Goal: Task Accomplishment & Management: Manage account settings

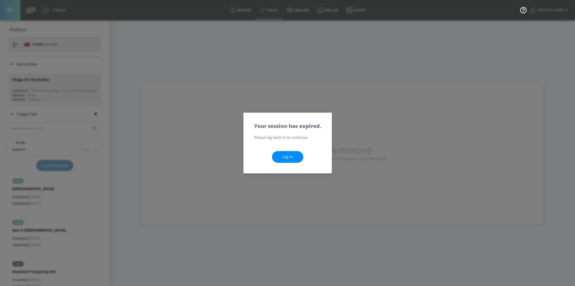
click at [289, 152] on link "Log In" at bounding box center [287, 157] width 31 height 12
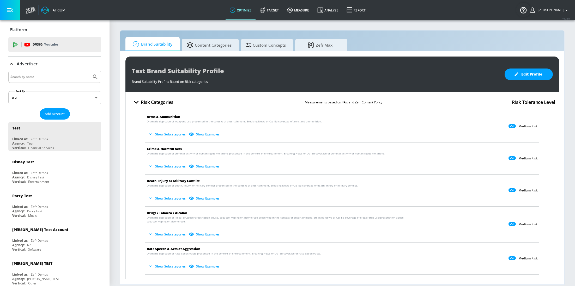
click at [47, 74] on input "Search by name" at bounding box center [49, 76] width 79 height 7
type input "hinge"
click at [89, 71] on button "Submit Search" at bounding box center [94, 76] width 11 height 11
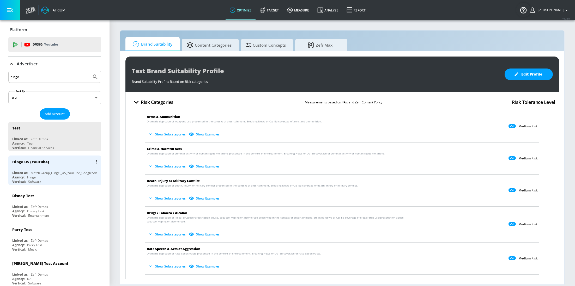
click at [42, 176] on div "Agency: Hinge" at bounding box center [56, 177] width 88 height 4
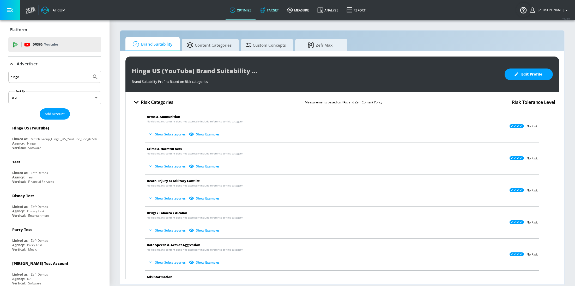
click at [275, 13] on link "Target" at bounding box center [268, 10] width 27 height 19
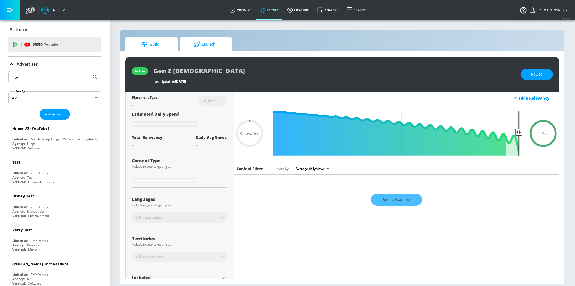
type input "0.05"
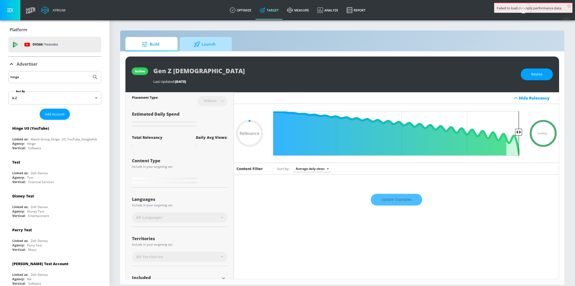
click at [198, 48] on span "Launch" at bounding box center [205, 44] width 40 height 13
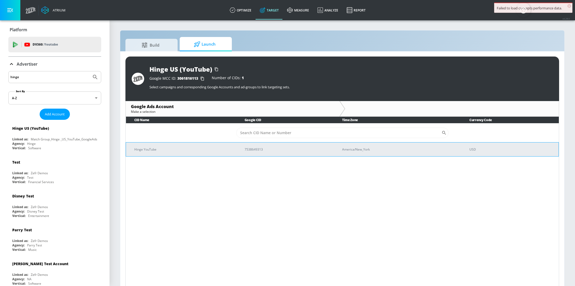
click at [209, 151] on p "Hinge YouTube" at bounding box center [183, 149] width 98 height 5
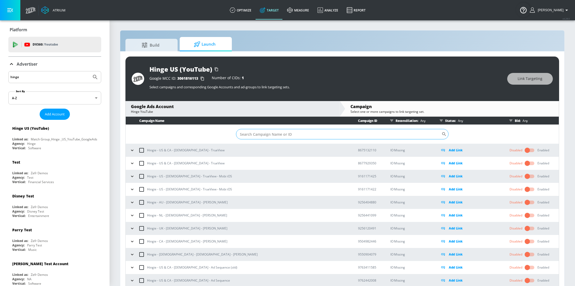
click at [280, 134] on input "Sort By" at bounding box center [338, 134] width 205 height 10
paste input "23030685333"
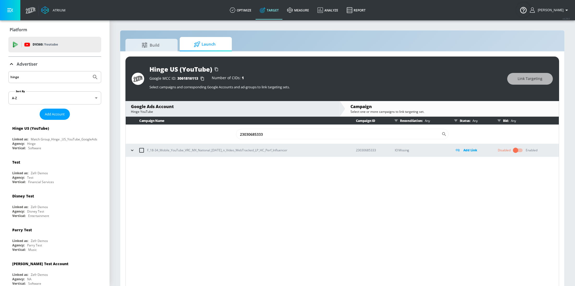
type input "23030685333"
click at [130, 150] on icon "button" at bounding box center [132, 150] width 5 height 5
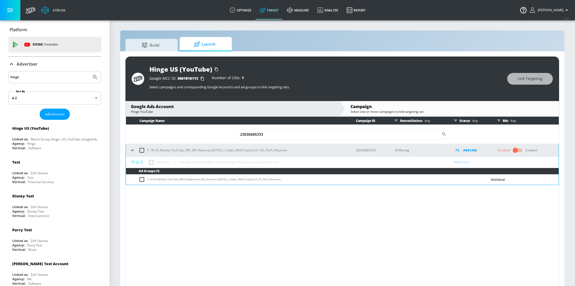
click at [133, 153] on button "button" at bounding box center [132, 150] width 8 height 8
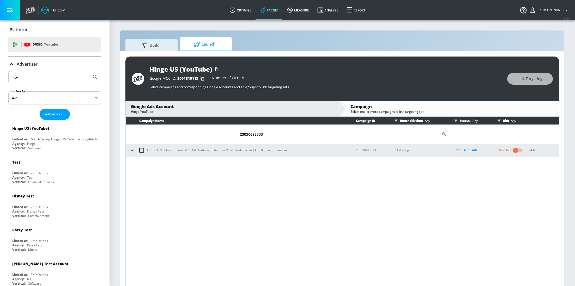
click at [130, 151] on icon "button" at bounding box center [132, 150] width 5 height 5
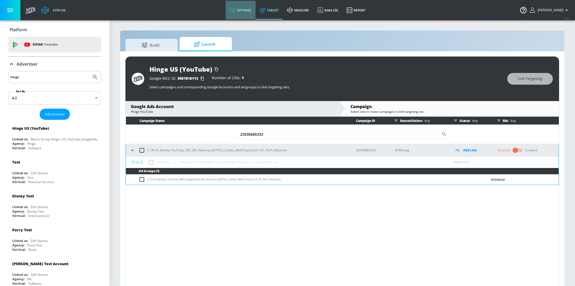
click at [253, 10] on link "optimize" at bounding box center [240, 10] width 30 height 19
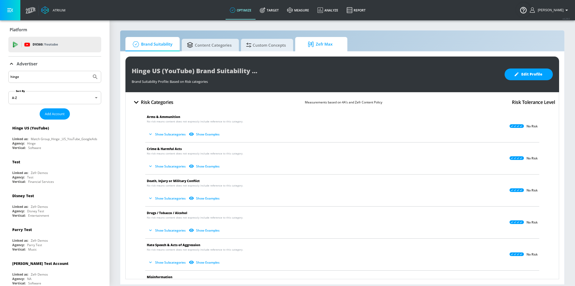
click at [321, 44] on span "Zefr Max" at bounding box center [320, 44] width 40 height 13
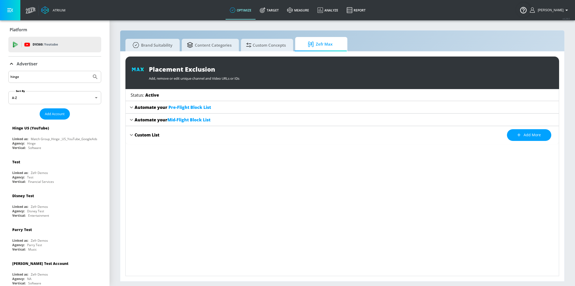
click at [132, 108] on icon at bounding box center [131, 107] width 6 height 6
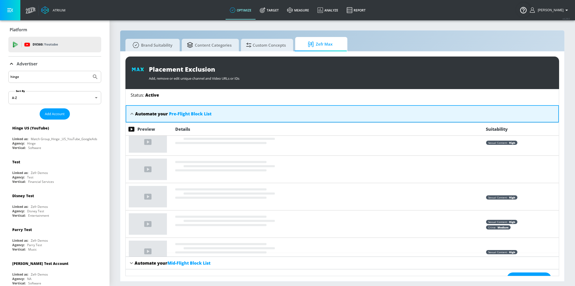
scroll to position [11, 0]
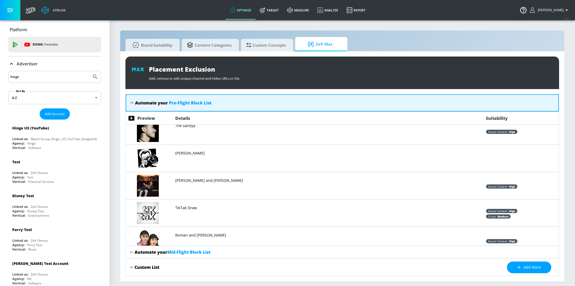
click at [130, 250] on icon at bounding box center [131, 252] width 6 height 6
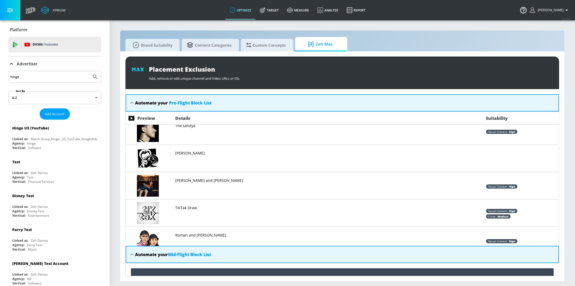
scroll to position [76, 0]
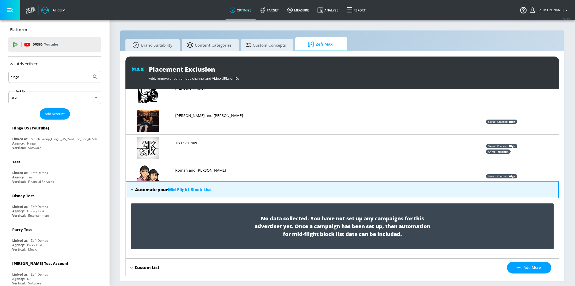
click at [132, 188] on icon at bounding box center [132, 190] width 6 height 6
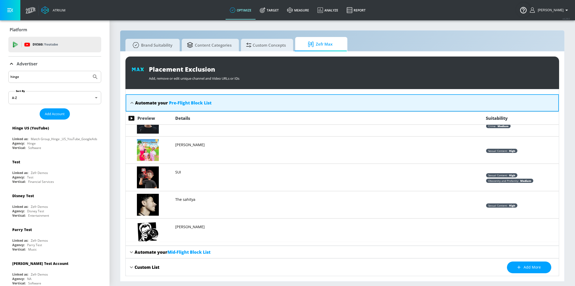
scroll to position [2507, 0]
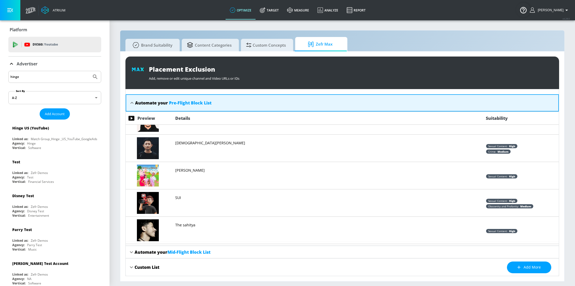
click at [130, 101] on icon at bounding box center [132, 103] width 6 height 6
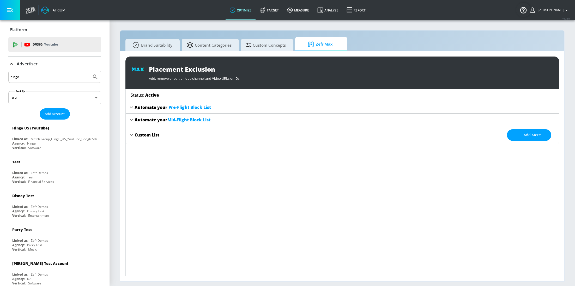
scroll to position [0, 0]
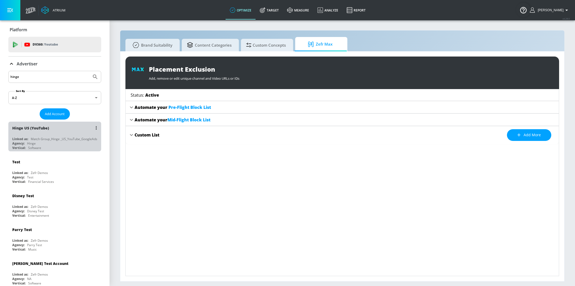
click at [73, 141] on div "Agency: Hinge" at bounding box center [56, 143] width 88 height 4
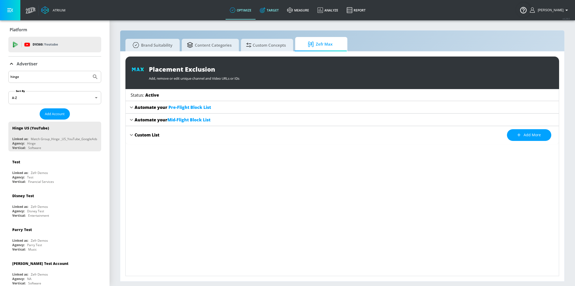
click at [274, 16] on link "Target" at bounding box center [268, 10] width 27 height 19
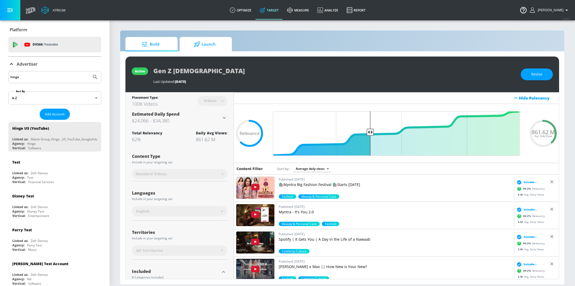
click at [197, 44] on icon at bounding box center [197, 44] width 7 height 6
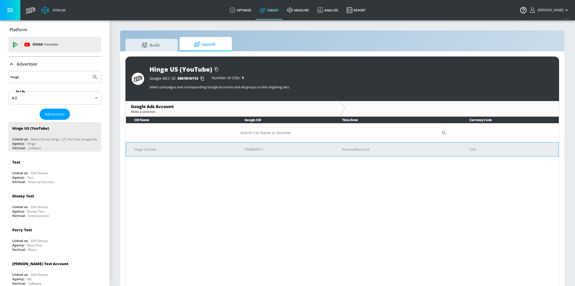
click at [194, 149] on p "Hinge YouTube" at bounding box center [183, 149] width 98 height 5
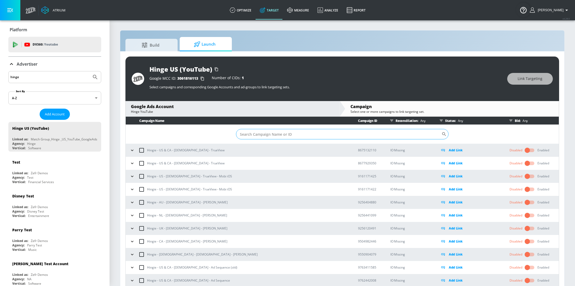
click at [292, 134] on input "Sort By" at bounding box center [338, 134] width 205 height 10
paste input "23030685333"
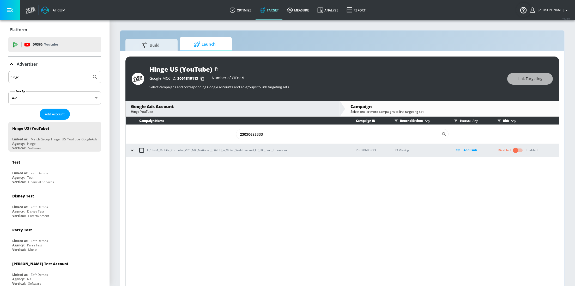
click at [132, 149] on icon "button" at bounding box center [132, 150] width 5 height 5
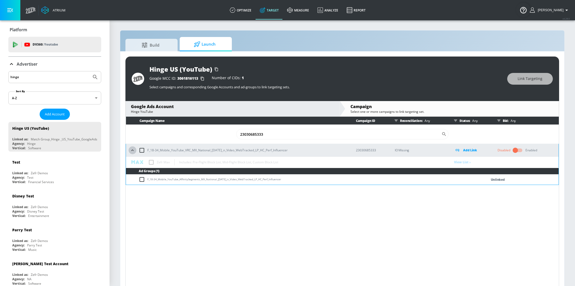
click at [133, 152] on icon "button" at bounding box center [132, 150] width 5 height 5
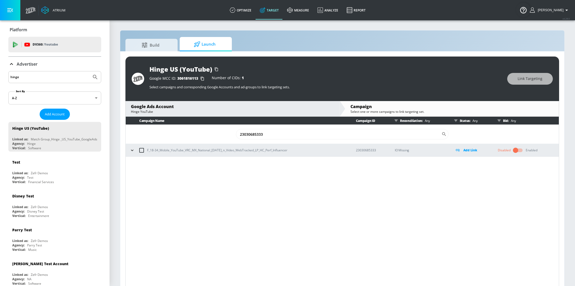
drag, startPoint x: 293, startPoint y: 151, endPoint x: 146, endPoint y: 151, distance: 147.2
click at [146, 151] on div "F_18-34_Mobile_YouTube_VRC_MX_National_9.22.25_n_Video_WebTracked_LP_HC_Perf_In…" at bounding box center [237, 150] width 219 height 11
copy p "F_18-34_Mobile_YouTube_VRC_MX_National_9.22.25_n_Video_WebTracked_LP_HC_Perf_In…"
click at [280, 134] on input "23030685333" at bounding box center [338, 134] width 205 height 10
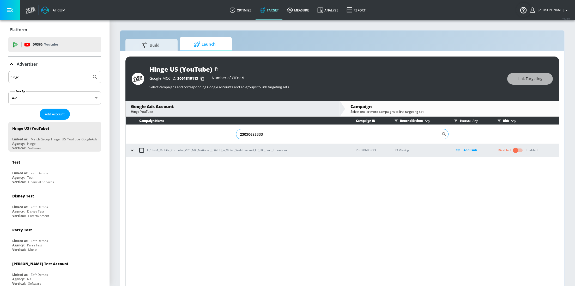
click at [280, 134] on input "23030685333" at bounding box center [338, 134] width 205 height 10
paste input "F_18-34_Mobile_YouTube_VRC_MX_National_9.22.25_n_Video_WebTracked_LP_HC_Perf_In…"
type input "F_18-34_Mobile_YouTube_VRC_MX_National_9.22.25_n_Video_WebTracked_LP_HC_Perf_In…"
click at [377, 136] on input "F_18-34_Mobile_YouTube_VRC_MX_National_9.22.25_n_Video_WebTracked_LP_HC_Perf_In…" at bounding box center [338, 134] width 205 height 10
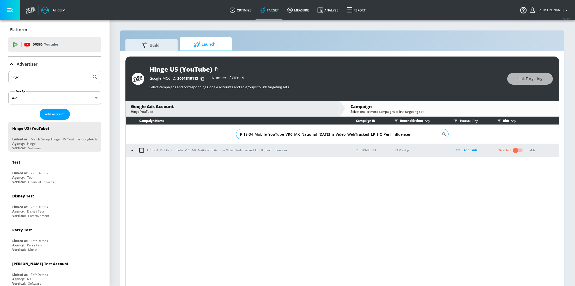
click at [377, 136] on input "F_18-34_Mobile_YouTube_VRC_MX_National_9.22.25_n_Video_WebTracked_LP_HC_Perf_In…" at bounding box center [338, 134] width 205 height 10
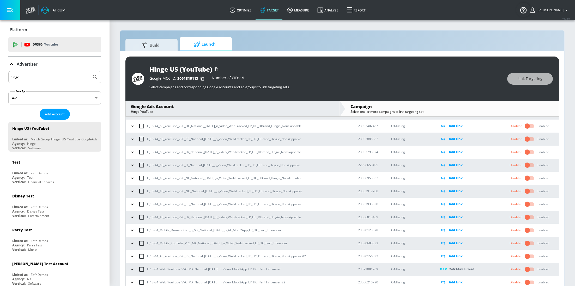
scroll to position [7, 0]
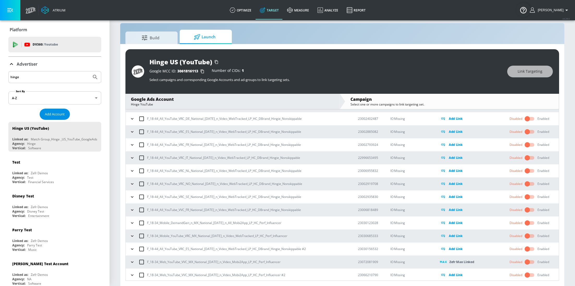
click at [57, 112] on span "Add Account" at bounding box center [55, 114] width 20 height 6
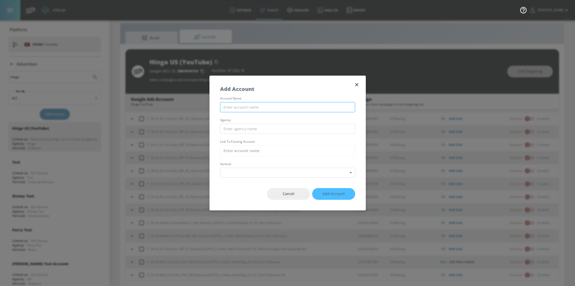
click at [235, 106] on input "text" at bounding box center [287, 107] width 135 height 10
click at [244, 107] on input "Azzaro Italy Youtube DV360" at bounding box center [287, 107] width 135 height 10
type input "Azzaro Italy - Youtube DV360"
click at [304, 131] on input "text" at bounding box center [287, 129] width 135 height 10
type input "Wavemaker"
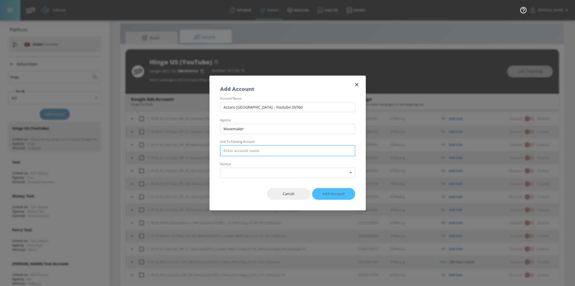
click at [281, 153] on input "text" at bounding box center [287, 150] width 135 height 11
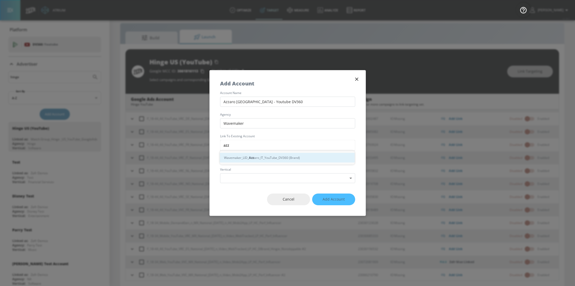
click at [271, 157] on div "Wavemaker_LID_ Azz aro_IT_YouTube_DV360 (Brand)" at bounding box center [287, 158] width 135 height 10
type input "Wavemaker_LID_Azzaro_IT_YouTube_DV360 (Brand)"
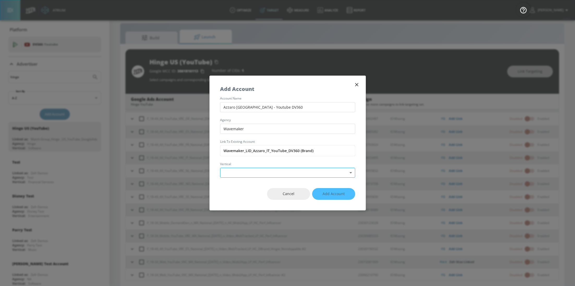
click at [267, 173] on body "Atrium optimize Target measure Analyze Report optimize Target measure Analyze R…" at bounding box center [287, 140] width 575 height 294
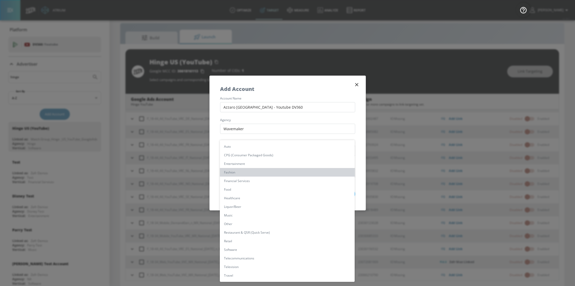
click at [251, 171] on li "Fashion" at bounding box center [287, 172] width 135 height 9
type input "[object Object]"
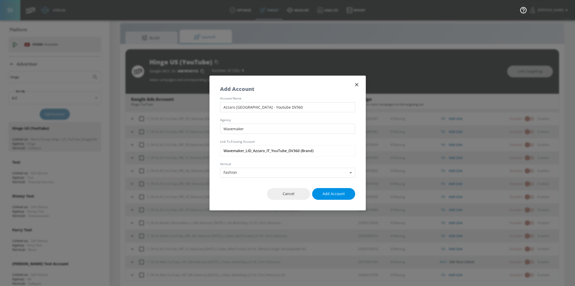
click at [343, 195] on span "Add Account" at bounding box center [333, 194] width 22 height 7
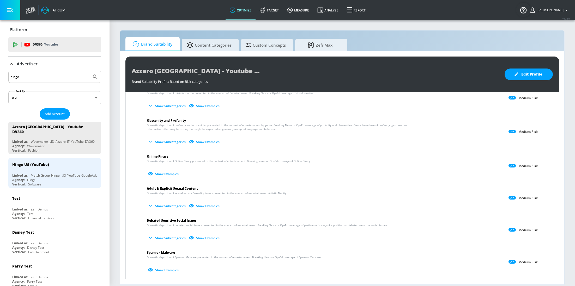
scroll to position [364, 0]
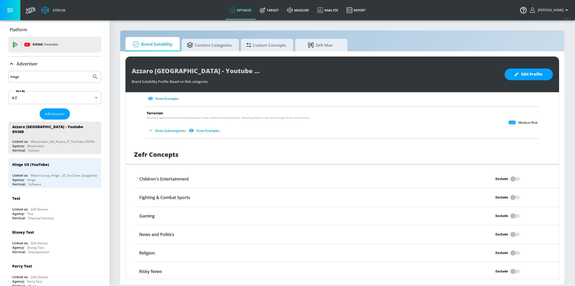
click at [53, 74] on input "hinge" at bounding box center [49, 76] width 79 height 7
click at [89, 71] on button "Submit Search" at bounding box center [94, 76] width 11 height 11
click at [61, 169] on div "Hinge US (YouTube) Linked as: Match Group_Hinge _US_YouTube_GoogleAds Agency: H…" at bounding box center [54, 173] width 93 height 30
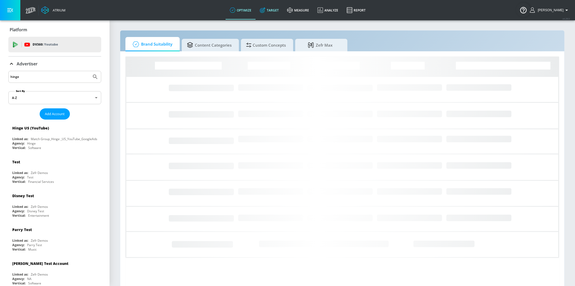
click at [279, 9] on link "Target" at bounding box center [268, 10] width 27 height 19
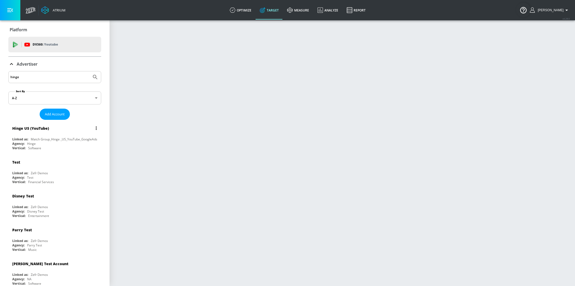
click at [81, 135] on div "Hinge US (YouTube) Linked as: Match Group_Hinge _US_YouTube_GoogleAds Agency: H…" at bounding box center [54, 137] width 93 height 30
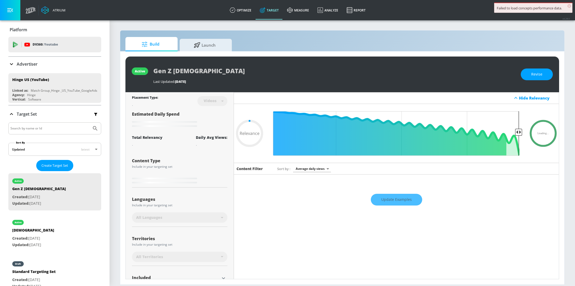
type input "0.05"
click at [198, 49] on span "Launch" at bounding box center [205, 44] width 40 height 13
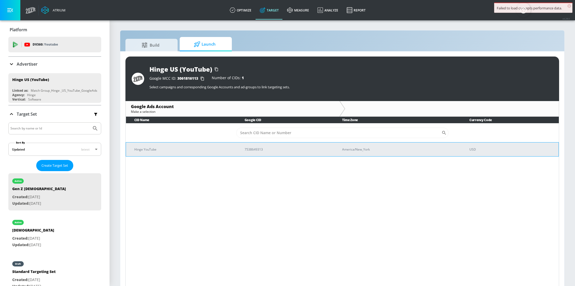
click at [238, 148] on td "7538649313" at bounding box center [284, 149] width 97 height 14
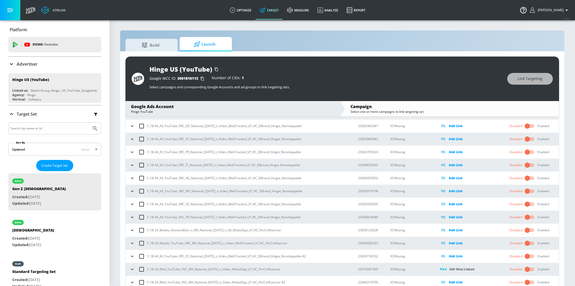
scroll to position [7, 0]
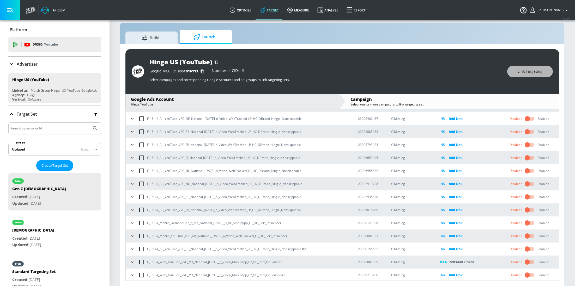
click at [24, 66] on p "Advertiser" at bounding box center [27, 64] width 21 height 6
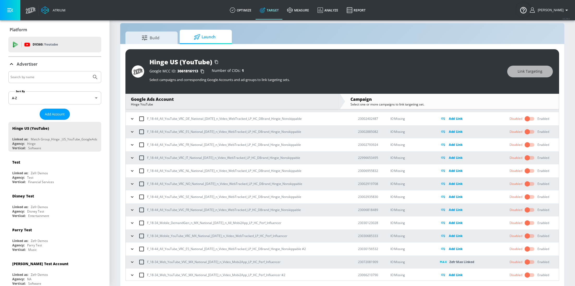
click at [44, 78] on input "Search by name" at bounding box center [49, 77] width 79 height 7
click at [89, 71] on button "Submit Search" at bounding box center [94, 76] width 11 height 11
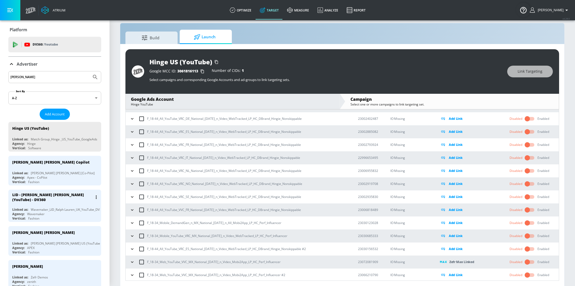
click at [36, 207] on div "Wavemaker_LID_Ralph Lauren_UK_YouTube_DV360" at bounding box center [68, 209] width 74 height 4
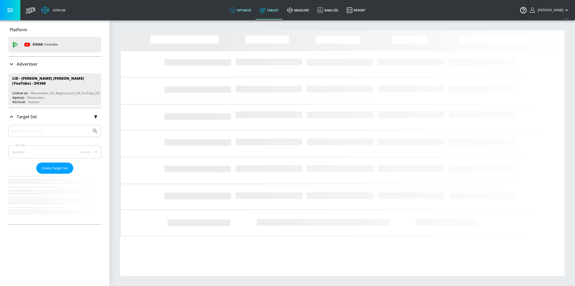
click at [238, 15] on link "optimize" at bounding box center [240, 10] width 30 height 19
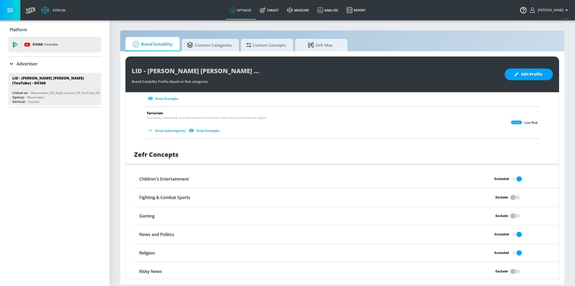
scroll to position [139, 0]
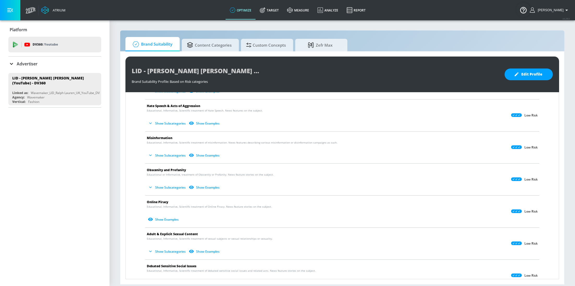
click at [28, 61] on p "Advertiser" at bounding box center [27, 64] width 21 height 6
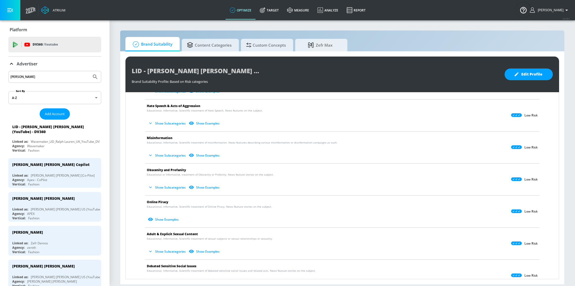
click at [50, 73] on div "ralph" at bounding box center [54, 77] width 93 height 12
click at [55, 76] on input "ralph" at bounding box center [49, 76] width 79 height 7
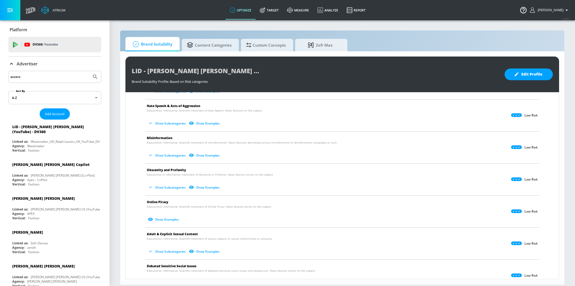
type input "azzaro"
click at [89, 71] on button "Submit Search" at bounding box center [94, 76] width 11 height 11
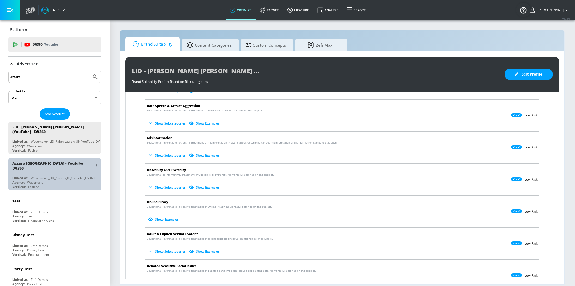
click at [55, 167] on div "Azzaro Italy - Youtube DV360" at bounding box center [56, 165] width 88 height 15
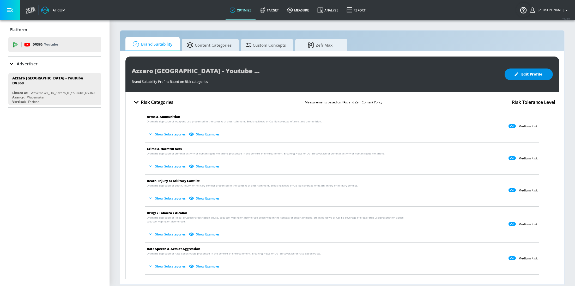
click at [542, 78] on button "Edit Profile" at bounding box center [528, 75] width 48 height 12
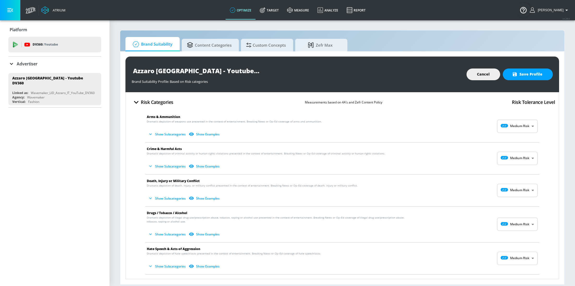
click at [520, 125] on body "Atrium optimize Target measure Analyze Report optimize Target measure Analyze R…" at bounding box center [287, 143] width 575 height 286
click at [515, 147] on div "Low Risk" at bounding box center [517, 147] width 32 height 5
type input "LOW"
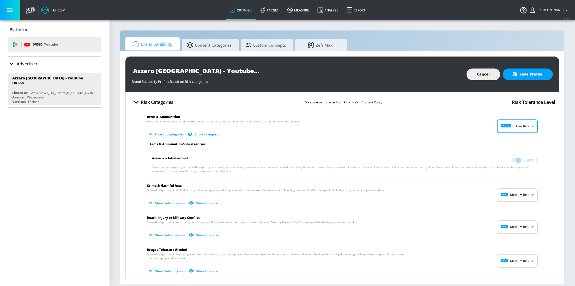
click at [518, 194] on body "Atrium optimize Target measure Analyze Report optimize Target measure Analyze R…" at bounding box center [287, 143] width 575 height 286
click at [520, 212] on li "Low Risk" at bounding box center [517, 216] width 41 height 9
type input "LOW"
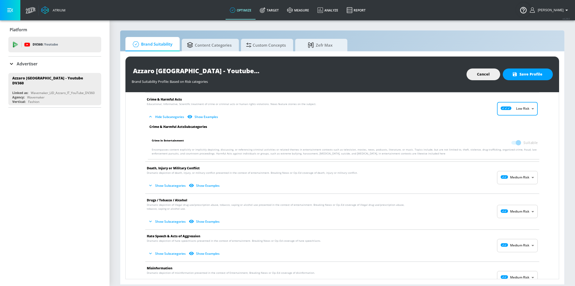
scroll to position [88, 0]
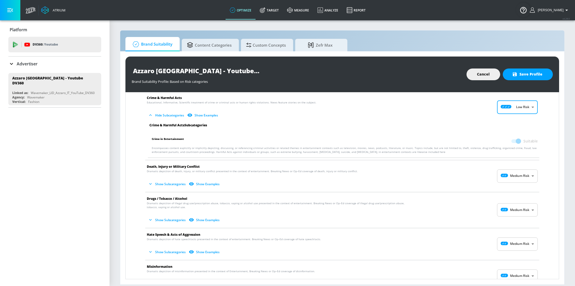
click at [521, 179] on body "Atrium optimize Target measure Analyze Report optimize Target measure Analyze R…" at bounding box center [287, 143] width 575 height 286
click at [520, 197] on p "Low Risk" at bounding box center [526, 197] width 13 height 5
type input "LOW"
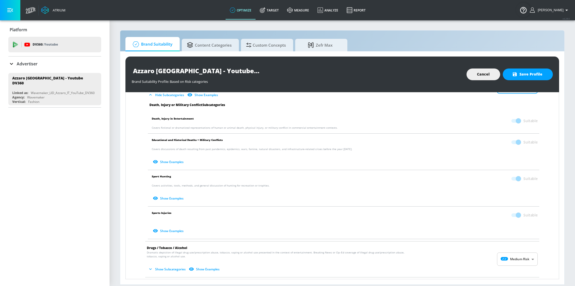
scroll to position [197, 0]
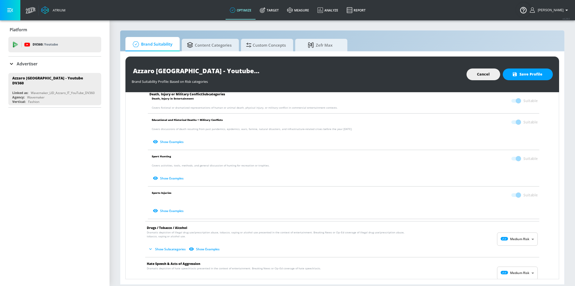
click at [519, 238] on body "Atrium optimize Target measure Analyze Report optimize Target measure Analyze R…" at bounding box center [287, 143] width 575 height 286
click at [521, 257] on p "Low Risk" at bounding box center [526, 258] width 13 height 5
type input "LOW"
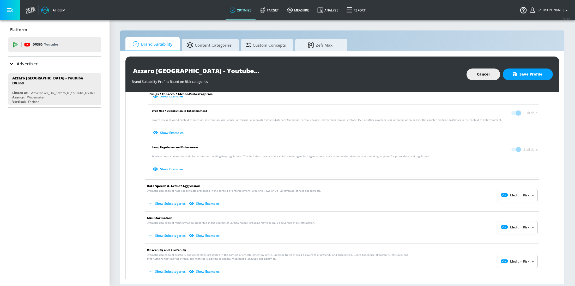
scroll to position [392, 0]
click at [527, 186] on span "Hate Speech & Acts of Aggression" at bounding box center [338, 185] width 382 height 5
click at [528, 191] on body "Atrium optimize Target measure Analyze Report optimize Target measure Analyze R…" at bounding box center [287, 143] width 575 height 286
click at [524, 213] on div "Low Risk" at bounding box center [517, 215] width 32 height 5
type input "LOW"
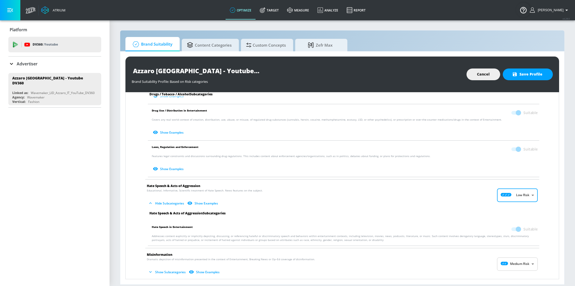
scroll to position [476, 0]
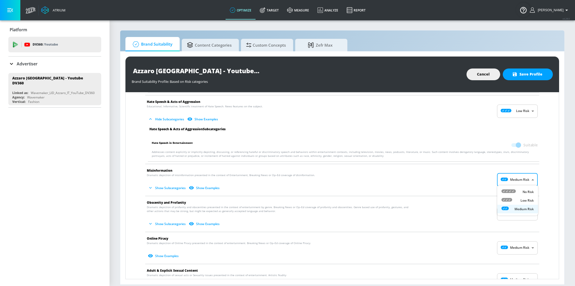
click at [522, 178] on body "Atrium optimize Target measure Analyze Report optimize Target measure Analyze R…" at bounding box center [287, 143] width 575 height 286
click at [524, 198] on div "Low Risk" at bounding box center [517, 200] width 32 height 5
type input "LOW"
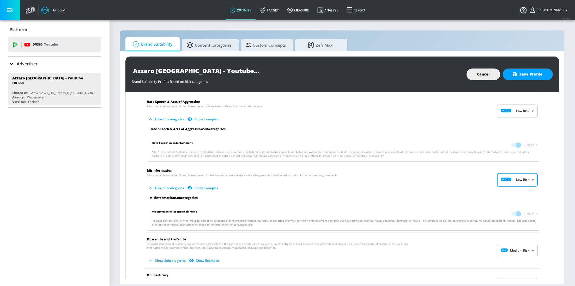
scroll to position [551, 0]
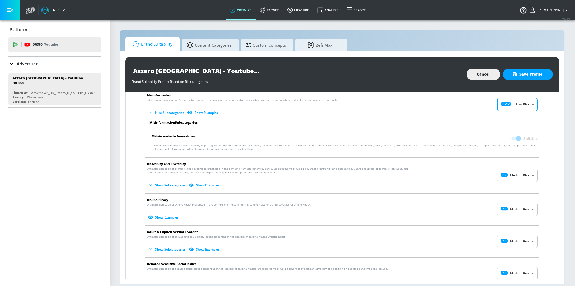
click at [526, 174] on body "Atrium optimize Target measure Analyze Report optimize Target measure Analyze R…" at bounding box center [287, 143] width 575 height 286
click at [524, 197] on p "Low Risk" at bounding box center [526, 195] width 13 height 5
type input "LOW"
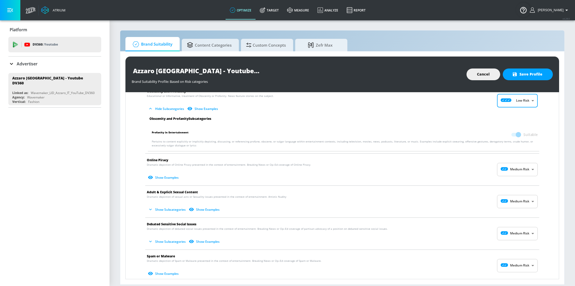
scroll to position [625, 0]
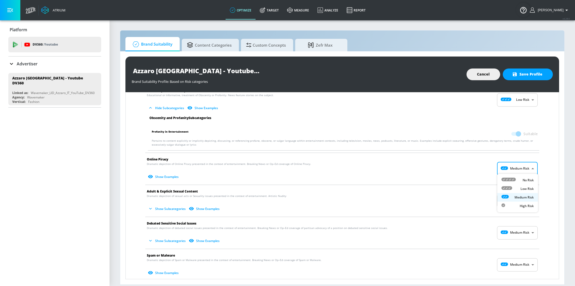
click at [522, 167] on body "Atrium optimize Target measure Analyze Report optimize Target measure Analyze R…" at bounding box center [287, 143] width 575 height 286
click at [525, 187] on p "Low Risk" at bounding box center [526, 189] width 13 height 5
type input "LOW"
click at [525, 199] on body "Atrium optimize Target measure Analyze Report optimize Target measure Analyze R…" at bounding box center [287, 143] width 575 height 286
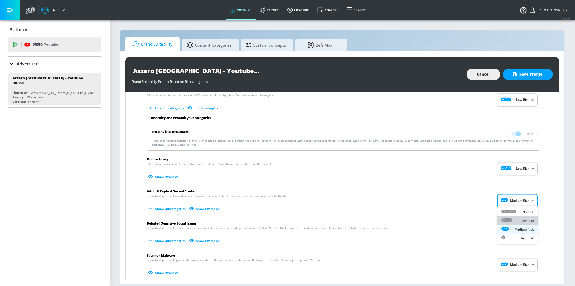
click at [522, 221] on p "Low Risk" at bounding box center [526, 221] width 13 height 5
type input "LOW"
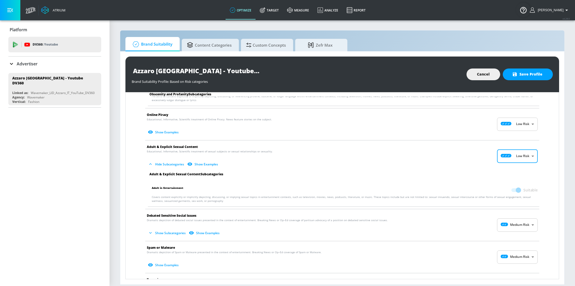
scroll to position [689, 0]
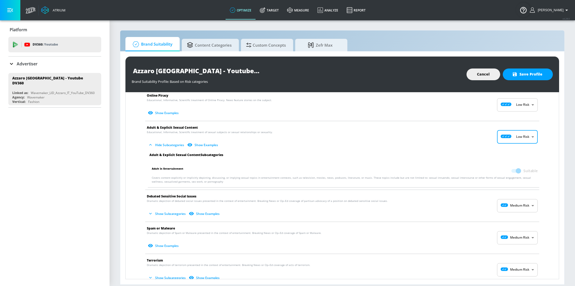
click at [525, 204] on body "Atrium optimize Target measure Analyze Report optimize Target measure Analyze R…" at bounding box center [287, 143] width 575 height 286
click at [526, 224] on p "Low Risk" at bounding box center [526, 226] width 13 height 5
type input "LOW"
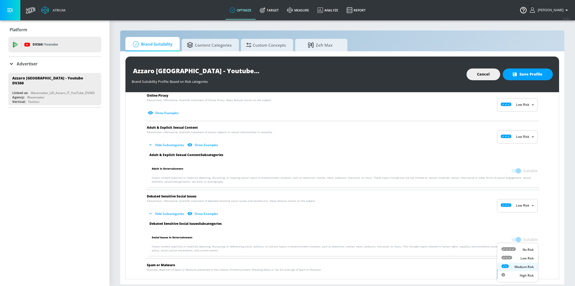
scroll to position [689, 0]
click at [517, 269] on body "Atrium optimize Target measure Analyze Report optimize Target measure Analyze R…" at bounding box center [287, 143] width 575 height 286
click at [520, 258] on div "Low Risk" at bounding box center [517, 258] width 32 height 5
type input "LOW"
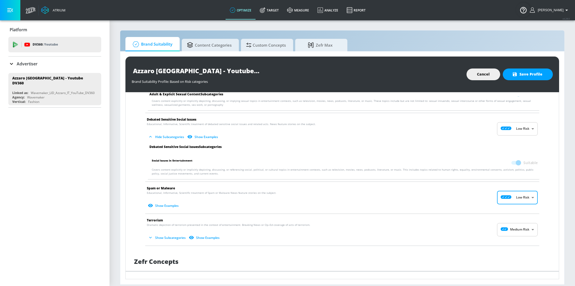
scroll to position [770, 0]
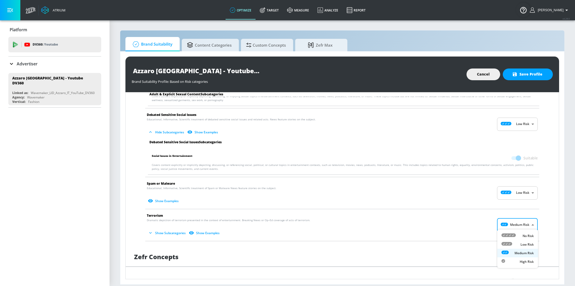
click at [515, 218] on body "Atrium optimize Target measure Analyze Report optimize Target measure Analyze R…" at bounding box center [287, 143] width 575 height 286
click at [522, 241] on li "Low Risk" at bounding box center [517, 244] width 41 height 9
type input "LOW"
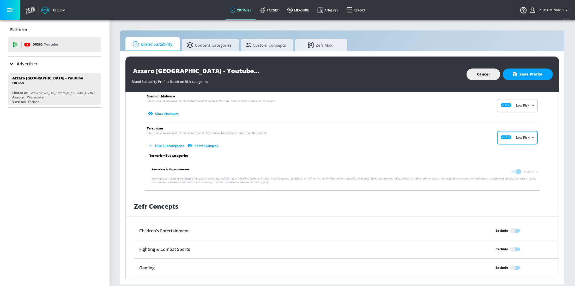
scroll to position [908, 0]
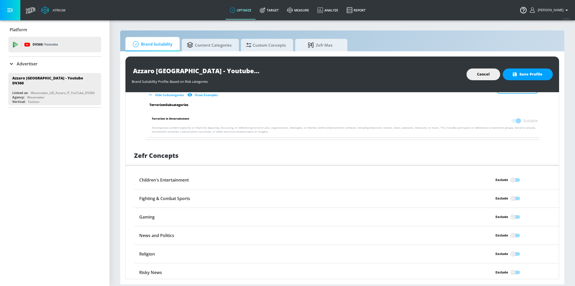
click at [514, 177] on input "Exclude" at bounding box center [513, 180] width 30 height 10
checkbox input "true"
click at [514, 232] on input "Exclude" at bounding box center [513, 236] width 30 height 10
checkbox input "true"
click at [514, 250] on input "Exclude" at bounding box center [513, 254] width 30 height 10
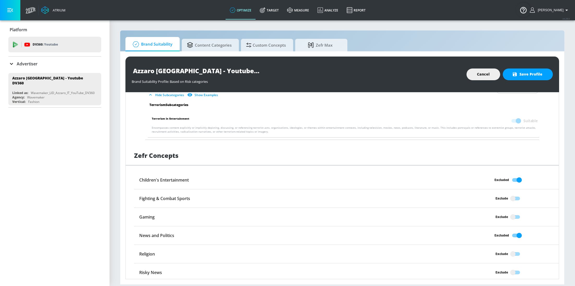
checkbox input "true"
click at [539, 67] on div "Azzaro Italy - Youtube DV360 Brand Suitability Profile Brand Suitability Profil…" at bounding box center [341, 75] width 433 height 36
click at [539, 73] on span "Save Profile" at bounding box center [527, 74] width 29 height 7
click at [255, 15] on link "optimize" at bounding box center [240, 10] width 30 height 19
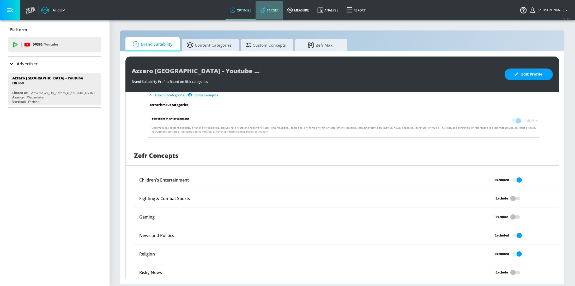
click at [268, 13] on link "Target" at bounding box center [268, 10] width 27 height 19
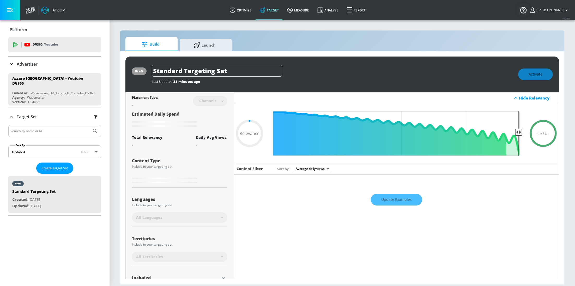
type input "0.05"
click at [236, 71] on input "Standard Targeting Set" at bounding box center [217, 71] width 130 height 12
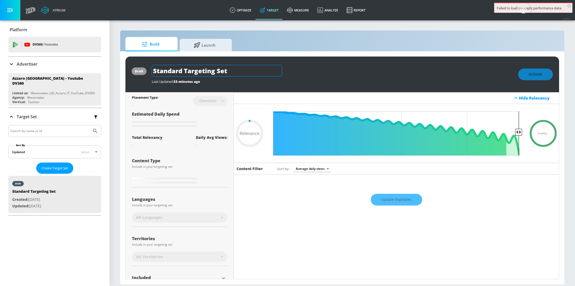
click at [236, 71] on input "Standard Targeting Set" at bounding box center [217, 71] width 130 height 12
type input "0.05"
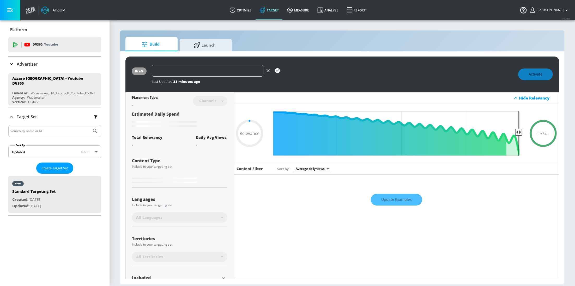
type input "0.3"
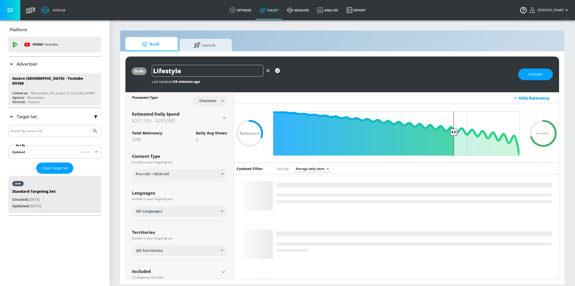
type input "Lifestyle"
click at [279, 71] on icon "button" at bounding box center [277, 70] width 5 height 5
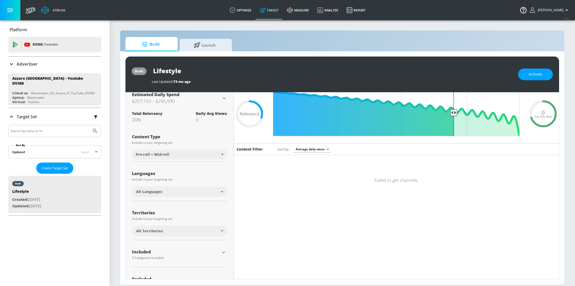
scroll to position [26, 0]
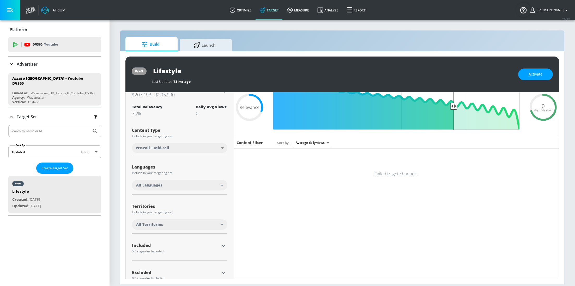
click at [171, 187] on div "All Languages" at bounding box center [178, 185] width 85 height 5
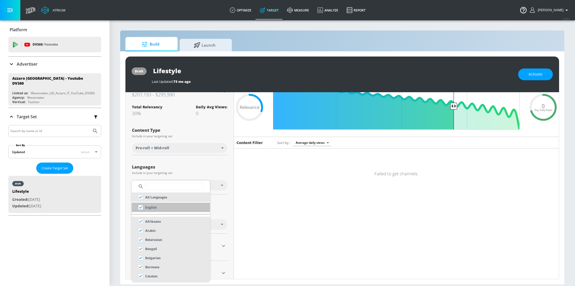
click at [140, 208] on input "checkbox" at bounding box center [140, 207] width 9 height 9
checkbox input "true"
checkbox input "false"
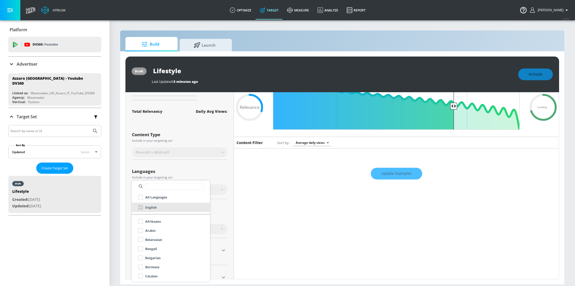
scroll to position [20, 0]
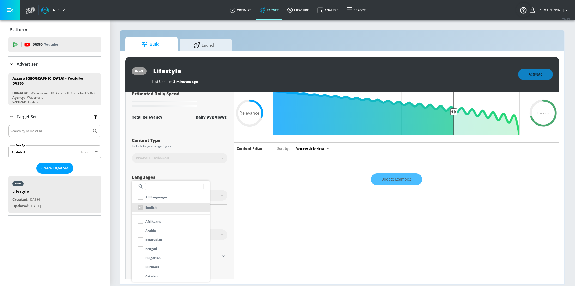
click at [158, 188] on input "text" at bounding box center [174, 186] width 59 height 7
type input "it"
click at [141, 231] on div "Italian" at bounding box center [146, 230] width 20 height 9
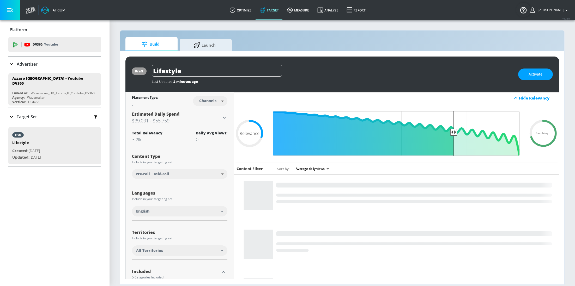
click at [189, 215] on div "English" at bounding box center [179, 211] width 95 height 10
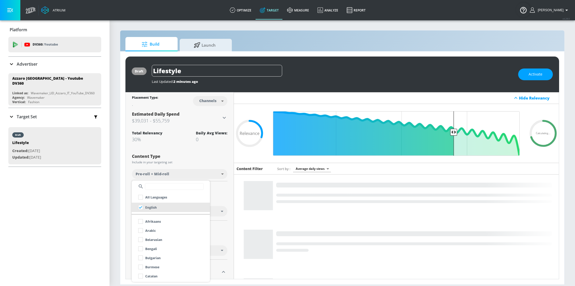
click at [163, 187] on input "text" at bounding box center [174, 186] width 59 height 7
type input "i"
type input "ital"
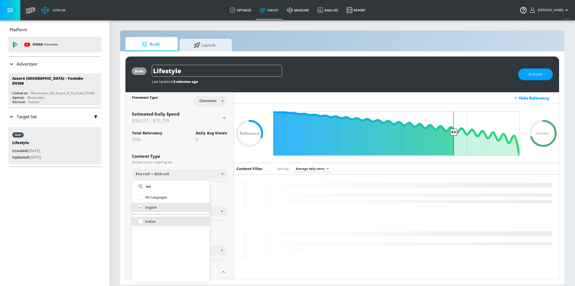
click at [140, 222] on input "checkbox" at bounding box center [140, 221] width 9 height 9
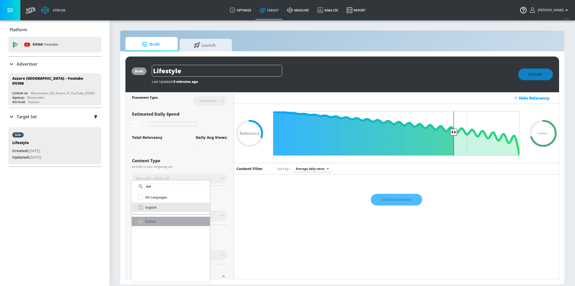
click at [140, 220] on div "Italian" at bounding box center [146, 221] width 20 height 9
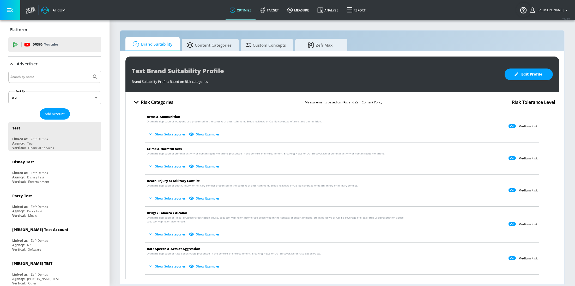
click at [72, 79] on input "Search by name" at bounding box center [49, 76] width 79 height 7
type input "azzaro"
click at [89, 71] on button "Submit Search" at bounding box center [94, 76] width 11 height 11
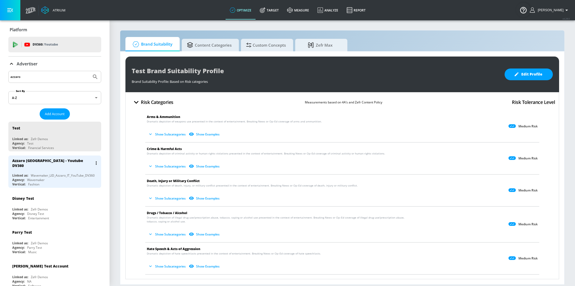
click at [39, 178] on div "Wavemaker" at bounding box center [35, 180] width 17 height 4
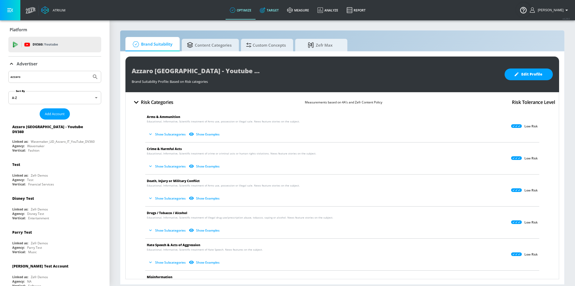
click at [275, 13] on link "Target" at bounding box center [268, 10] width 27 height 19
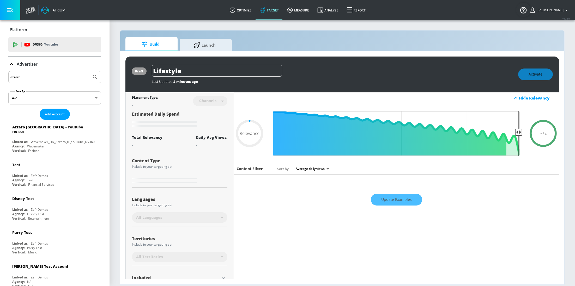
type input "0.3"
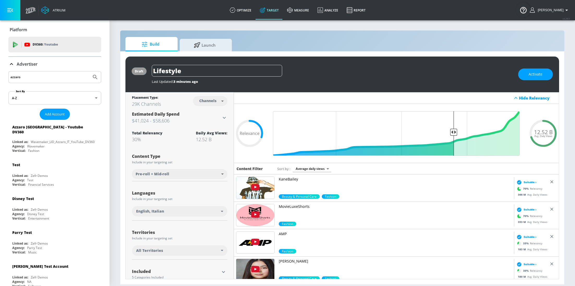
click at [221, 210] on div "English, Italian" at bounding box center [179, 211] width 95 height 10
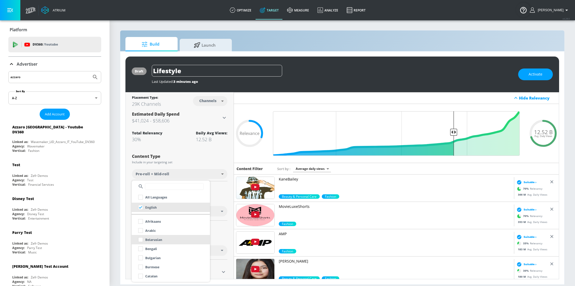
scroll to position [16, 0]
click at [165, 188] on input "text" at bounding box center [174, 186] width 59 height 7
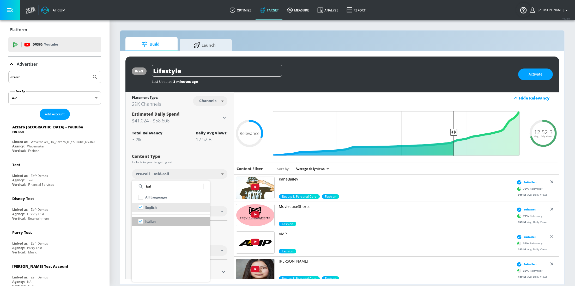
type input "ital"
click at [142, 223] on input "checkbox" at bounding box center [140, 221] width 9 height 9
click at [230, 192] on div at bounding box center [287, 143] width 575 height 286
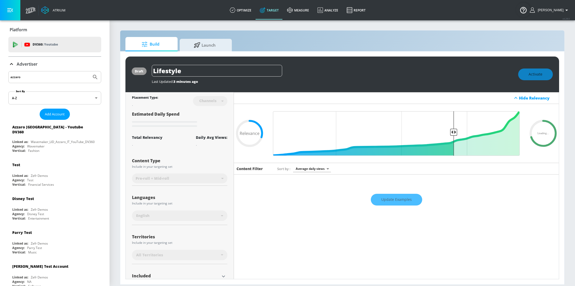
scroll to position [43, 0]
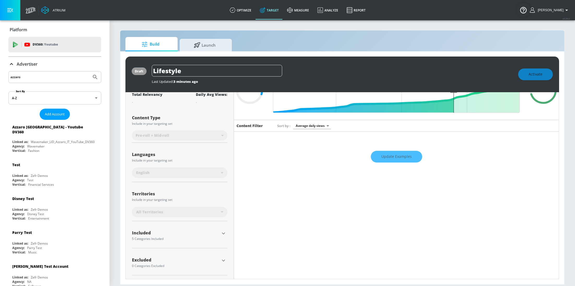
click at [222, 233] on icon "button" at bounding box center [223, 233] width 6 height 6
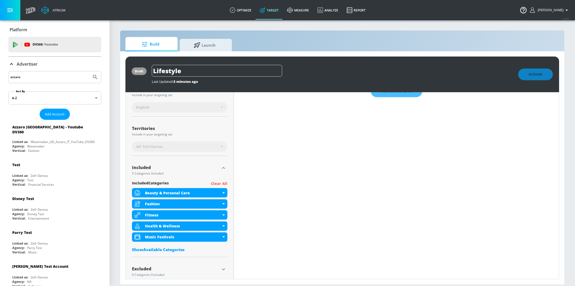
scroll to position [104, 0]
click at [170, 249] on div "Show Available Categories" at bounding box center [179, 249] width 95 height 5
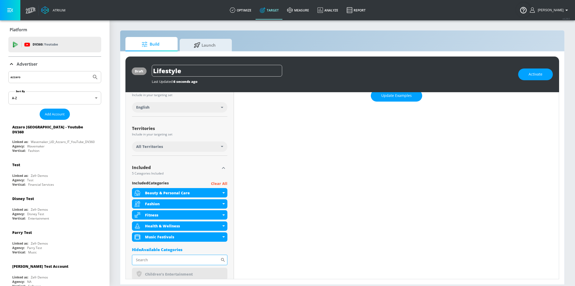
click at [168, 259] on input "Sort By" at bounding box center [176, 260] width 88 height 10
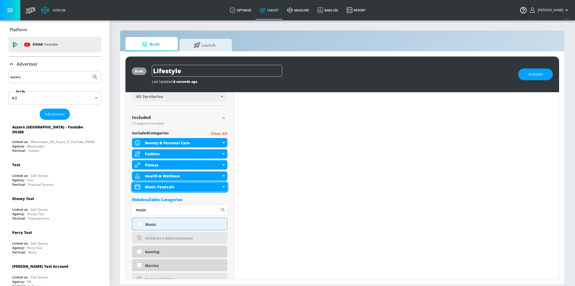
scroll to position [160, 0]
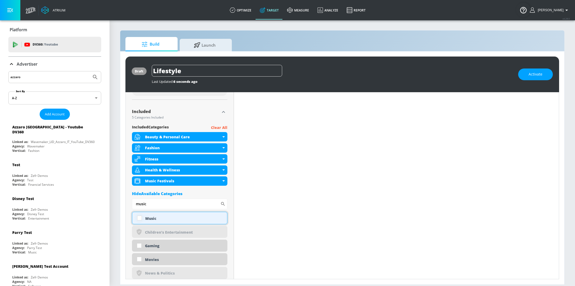
type input "music"
click at [141, 217] on input "checkbox" at bounding box center [139, 217] width 9 height 9
checkbox input "true"
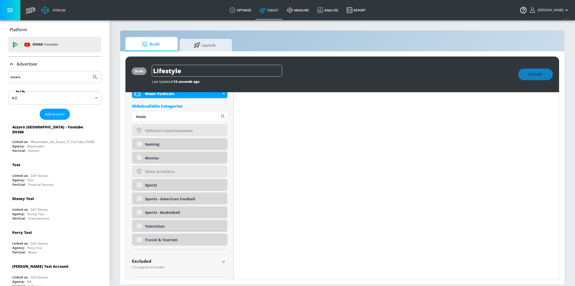
scroll to position [88, 0]
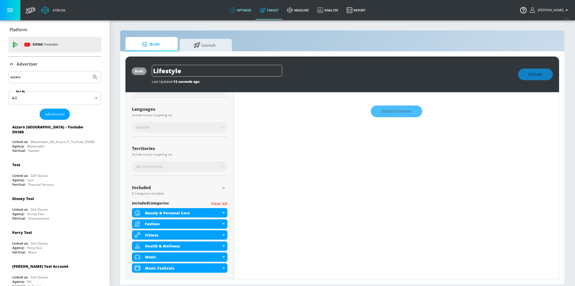
click at [253, 8] on link "optimize" at bounding box center [240, 10] width 30 height 19
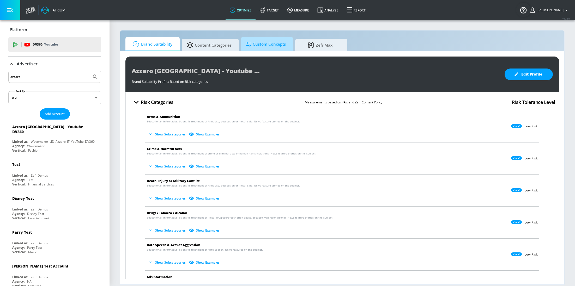
click at [279, 44] on span "Custom Concepts" at bounding box center [266, 44] width 40 height 13
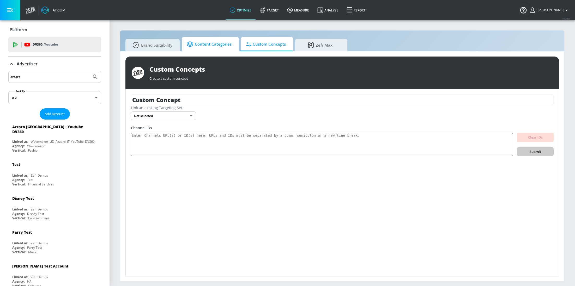
click at [209, 43] on span "Content Categories" at bounding box center [209, 44] width 45 height 13
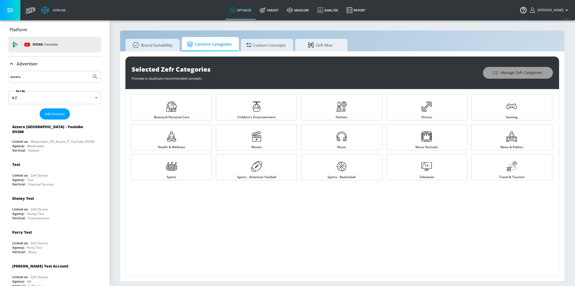
click at [511, 76] on span "Manage Zefr Categories" at bounding box center [517, 73] width 49 height 7
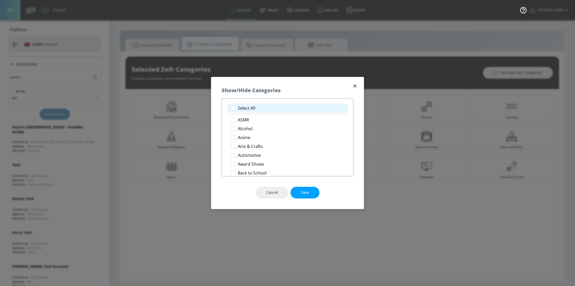
click at [247, 110] on p "Select All" at bounding box center [246, 108] width 17 height 5
checkbox input "true"
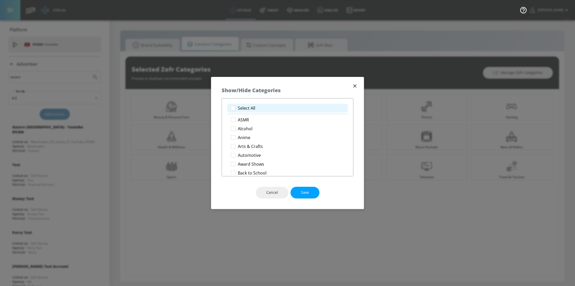
checkbox input "true"
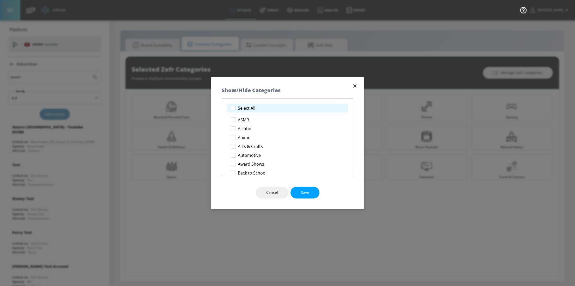
checkbox input "true"
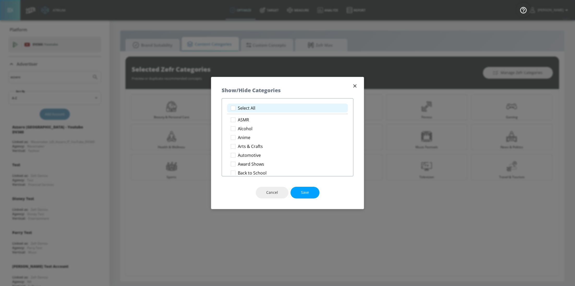
checkbox input "true"
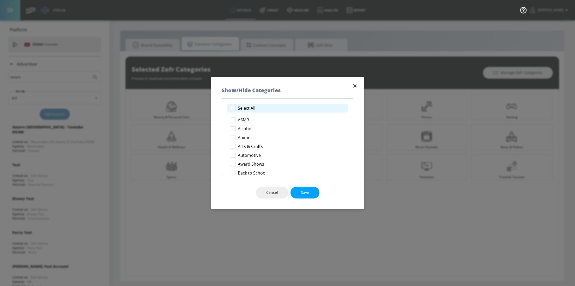
checkbox input "true"
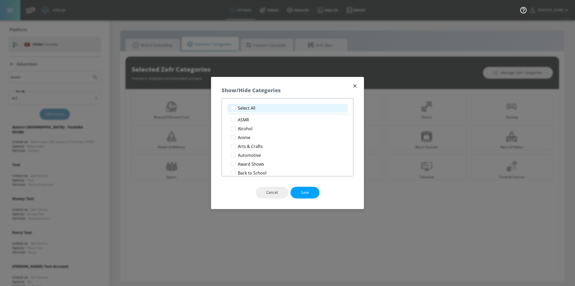
checkbox input "true"
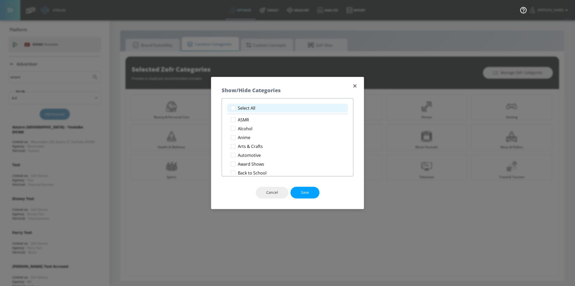
checkbox input "true"
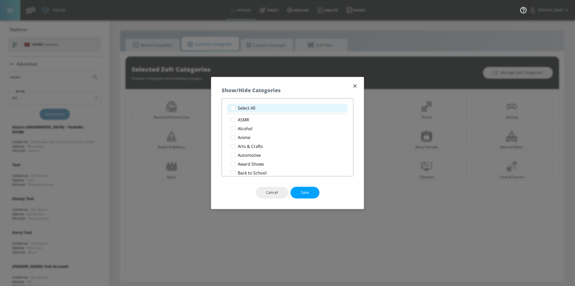
checkbox input "true"
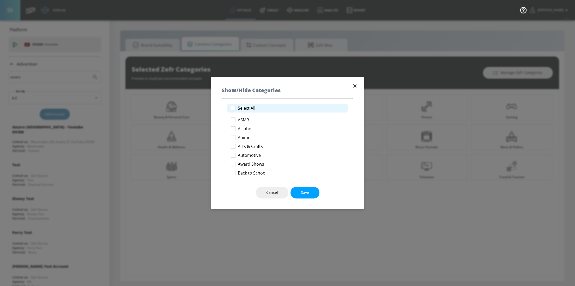
checkbox input "true"
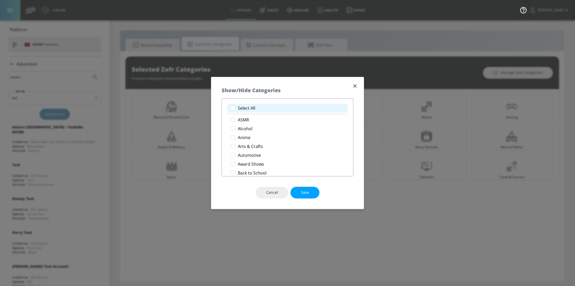
checkbox input "true"
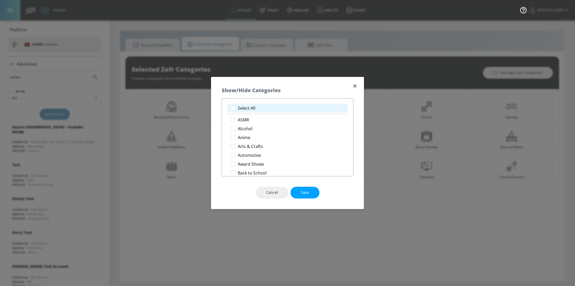
checkbox input "true"
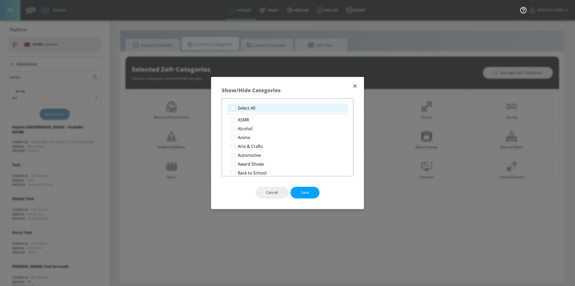
checkbox input "true"
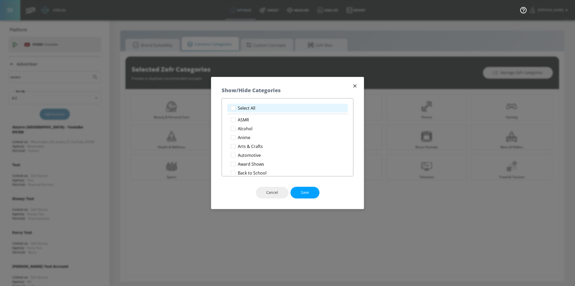
checkbox input "true"
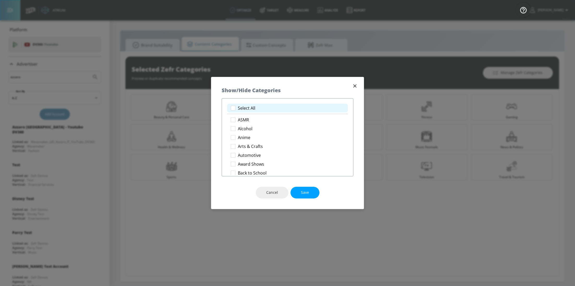
checkbox input "true"
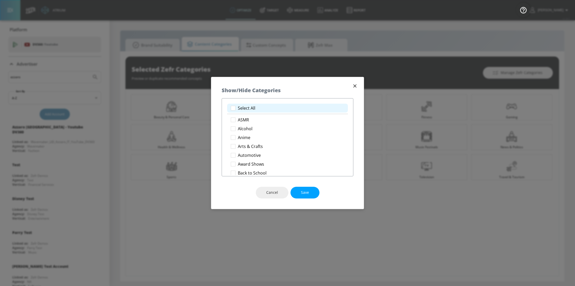
checkbox input "true"
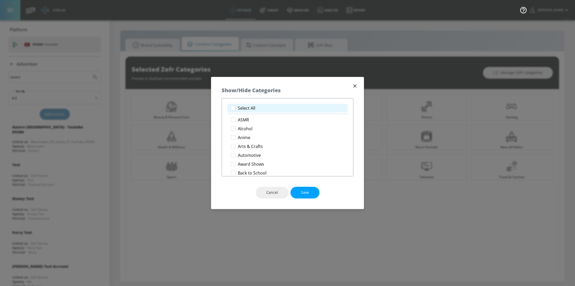
checkbox input "true"
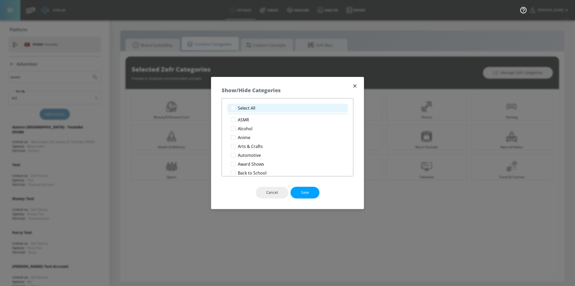
checkbox input "true"
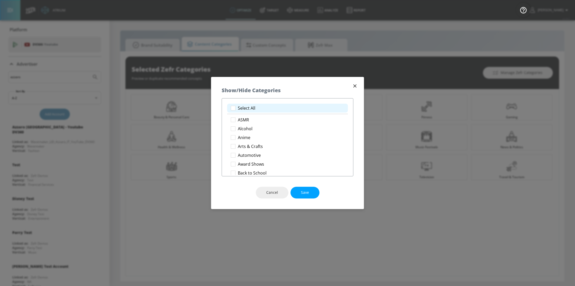
checkbox input "true"
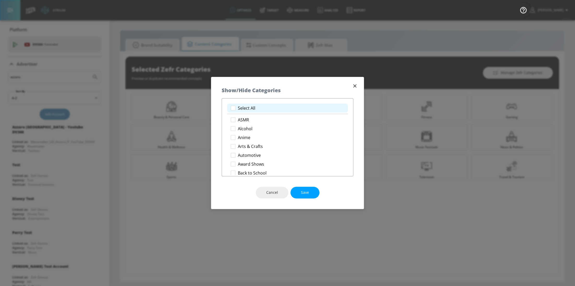
checkbox input "true"
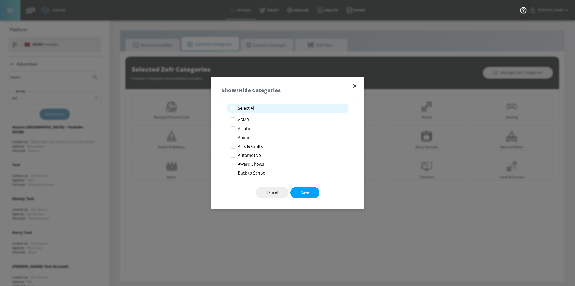
checkbox input "true"
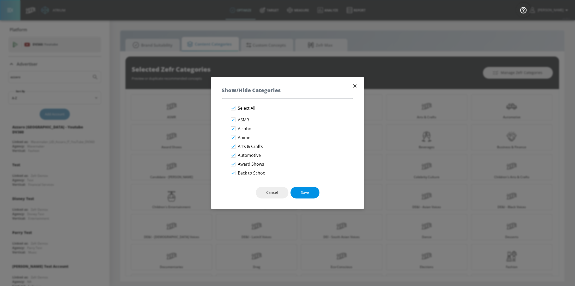
click at [308, 196] on button "Save" at bounding box center [304, 193] width 29 height 12
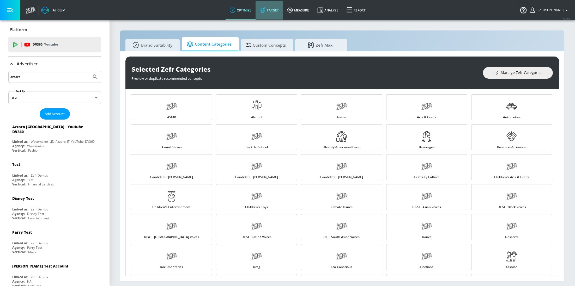
click at [265, 10] on icon at bounding box center [263, 10] width 6 height 6
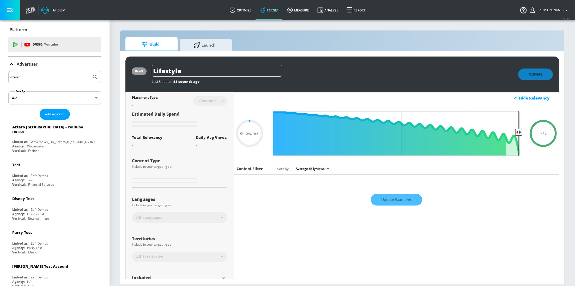
scroll to position [45, 0]
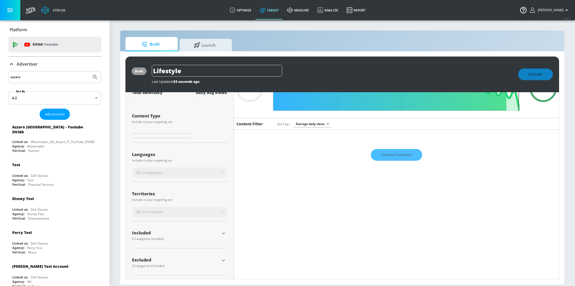
type input "0.3"
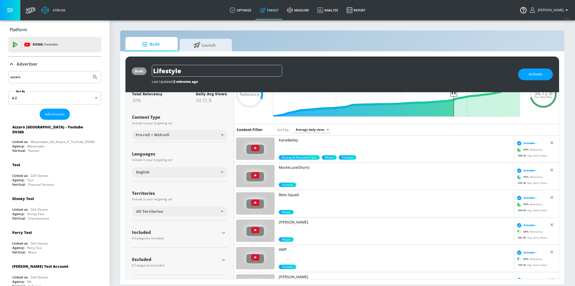
scroll to position [39, 0]
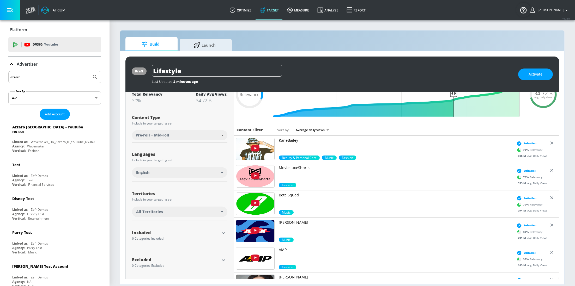
click at [224, 234] on icon "button" at bounding box center [223, 233] width 6 height 6
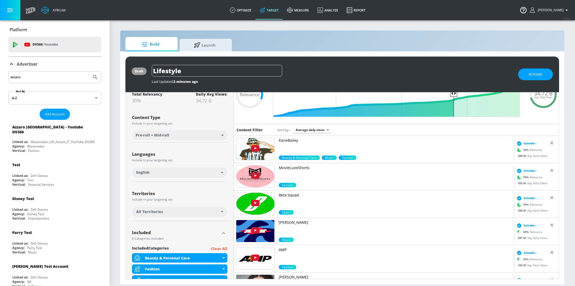
scroll to position [121, 0]
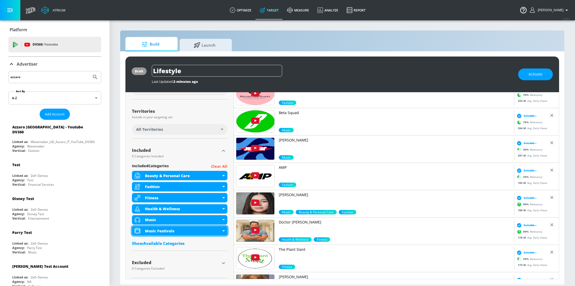
click at [220, 231] on div "Music Festivals" at bounding box center [183, 231] width 76 height 5
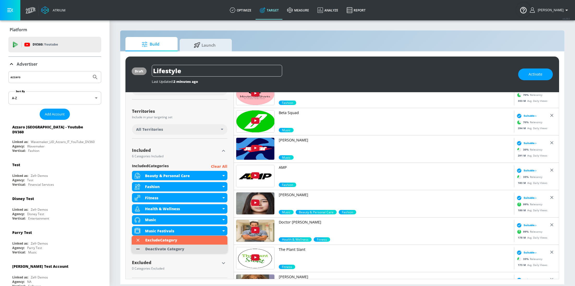
click at [180, 248] on div "Deactivate Category" at bounding box center [164, 249] width 39 height 4
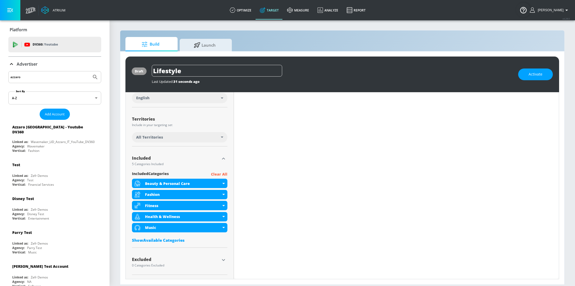
scroll to position [113, 0]
click at [161, 239] on div "Show Available Categories" at bounding box center [179, 240] width 95 height 5
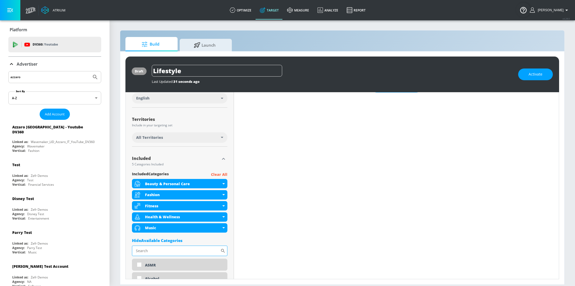
click at [173, 250] on input "Sort By" at bounding box center [176, 251] width 88 height 10
type input "luxury"
click at [140, 263] on input "checkbox" at bounding box center [139, 264] width 9 height 9
checkbox input "true"
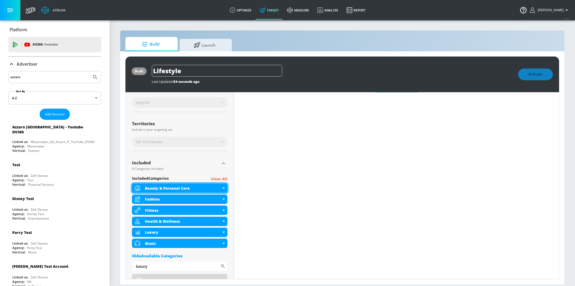
scroll to position [117, 0]
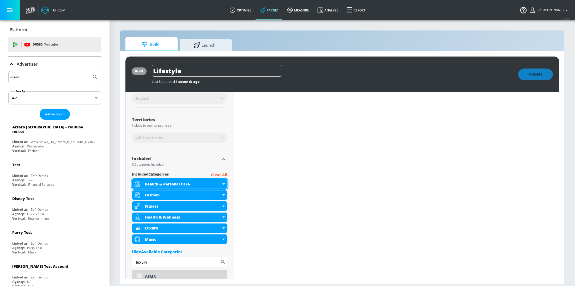
click at [224, 182] on div "Beauty & Personal Care" at bounding box center [179, 183] width 95 height 9
click at [224, 183] on icon at bounding box center [223, 183] width 2 height 1
click at [225, 183] on div "Beauty & Personal Care" at bounding box center [179, 183] width 95 height 9
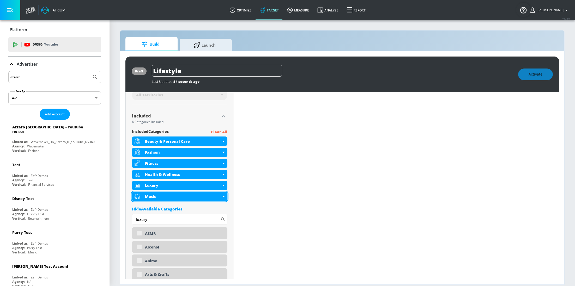
scroll to position [162, 0]
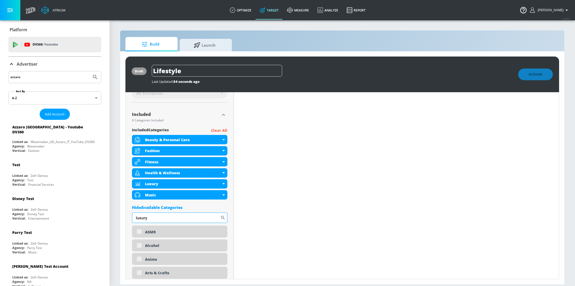
click at [158, 219] on input "luxury" at bounding box center [176, 218] width 88 height 10
type input "business"
click at [139, 233] on div "Business & Finance" at bounding box center [179, 232] width 95 height 13
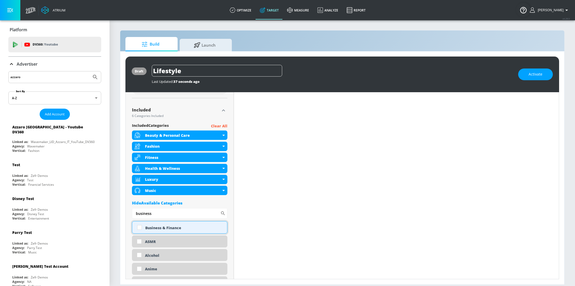
scroll to position [157, 0]
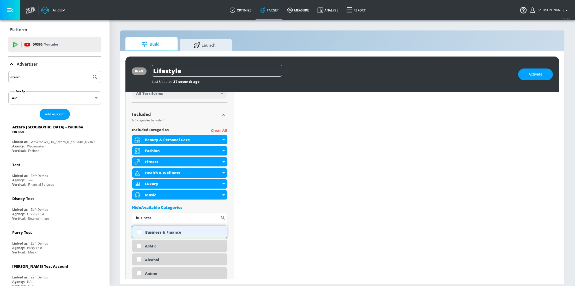
click at [139, 233] on input "checkbox" at bounding box center [139, 231] width 9 height 9
checkbox input "true"
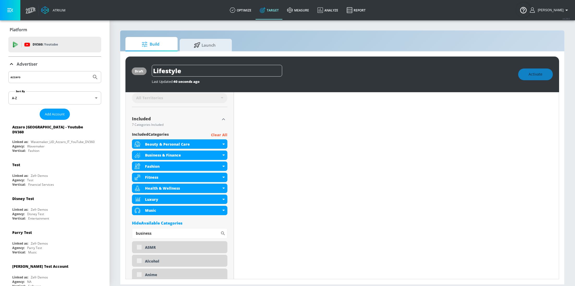
scroll to position [162, 0]
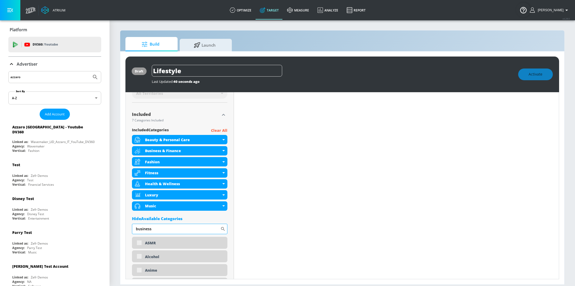
click at [159, 227] on input "business" at bounding box center [176, 229] width 88 height 10
type input "tech"
click at [140, 245] on div "Technology" at bounding box center [179, 243] width 95 height 13
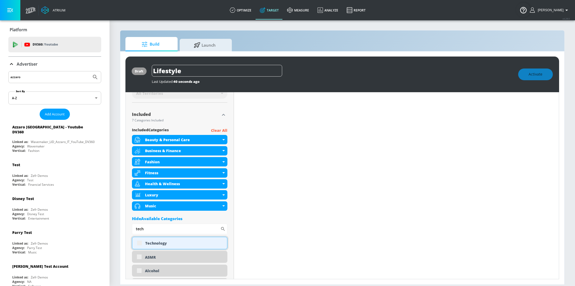
scroll to position [157, 0]
click at [137, 241] on input "checkbox" at bounding box center [139, 242] width 9 height 9
checkbox input "true"
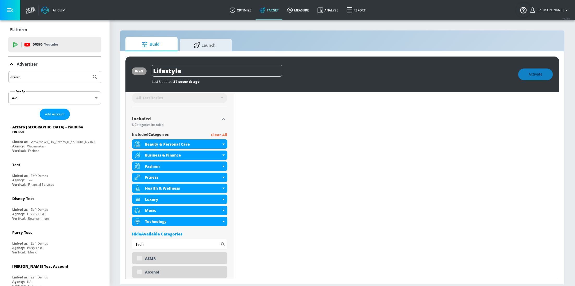
scroll to position [162, 0]
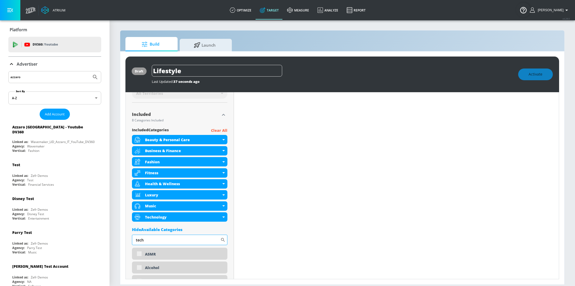
click at [150, 240] on input "tech" at bounding box center [176, 240] width 88 height 10
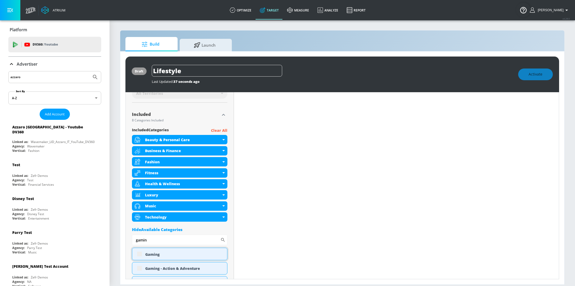
scroll to position [157, 0]
type input "gamin"
click at [140, 255] on input "checkbox" at bounding box center [139, 253] width 9 height 9
checkbox input "true"
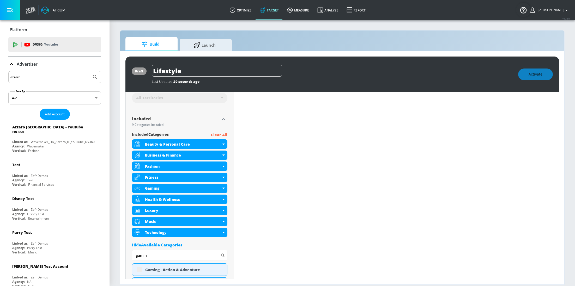
scroll to position [162, 0]
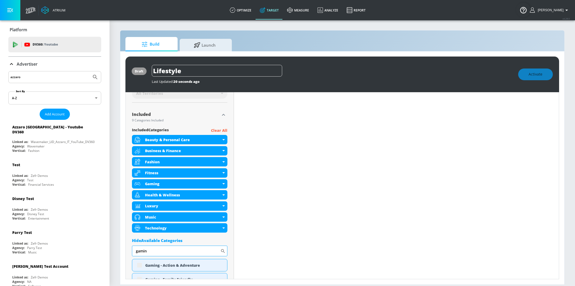
click at [151, 254] on input "gamin" at bounding box center [176, 251] width 88 height 10
type input "travel"
click at [139, 265] on div "Travel & Tourism" at bounding box center [179, 265] width 95 height 13
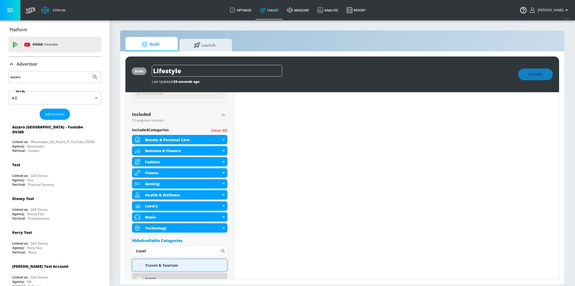
scroll to position [157, 0]
click at [140, 267] on input "checkbox" at bounding box center [139, 265] width 9 height 9
checkbox input "true"
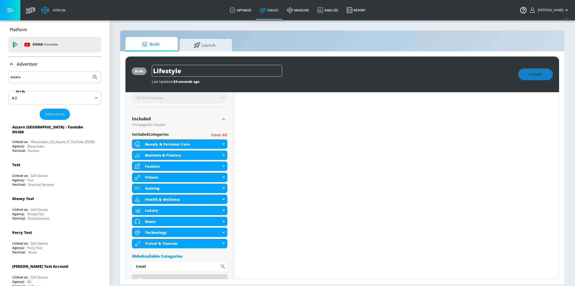
scroll to position [162, 0]
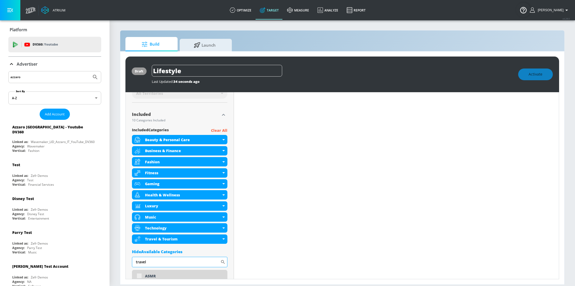
click at [153, 262] on input "travel" at bounding box center [176, 262] width 88 height 10
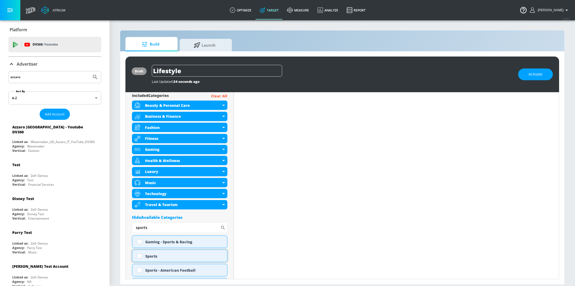
scroll to position [187, 0]
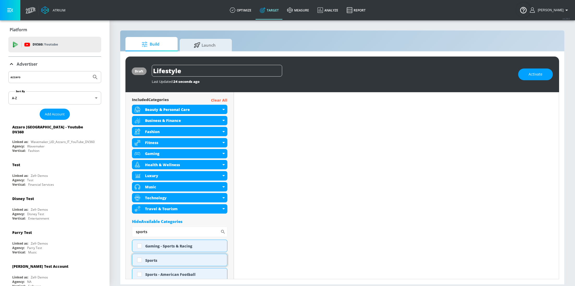
type input "sports"
click at [139, 260] on input "checkbox" at bounding box center [139, 259] width 9 height 9
checkbox input "true"
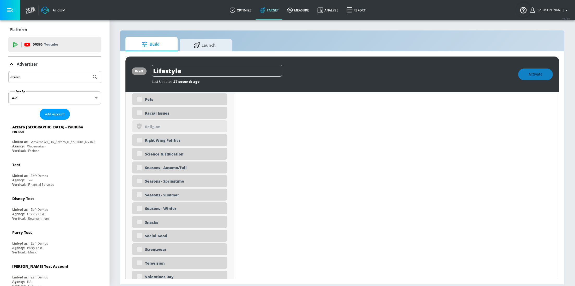
scroll to position [1540, 0]
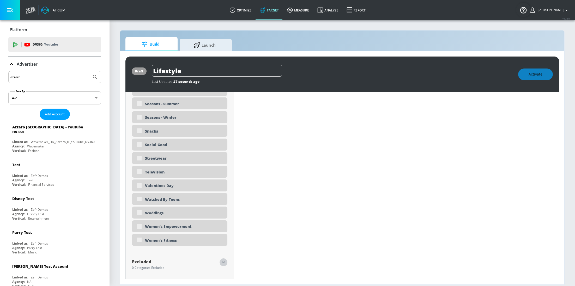
click at [220, 260] on button "button" at bounding box center [223, 263] width 8 height 8
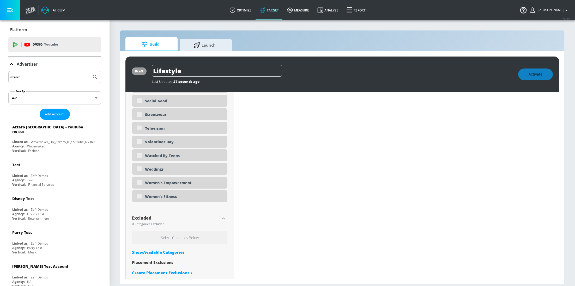
scroll to position [1586, 0]
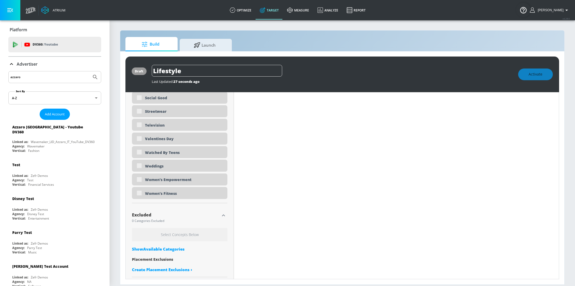
click at [167, 249] on div "Show Available Categories" at bounding box center [179, 249] width 95 height 5
click at [157, 257] on input "Sort By" at bounding box center [176, 259] width 88 height 10
type input "shooter"
click at [141, 273] on div "Gaming - Shooters" at bounding box center [179, 273] width 95 height 13
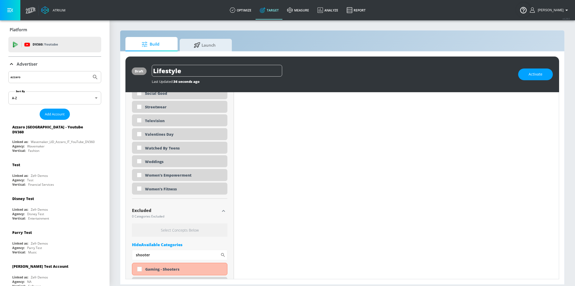
scroll to position [1582, 0]
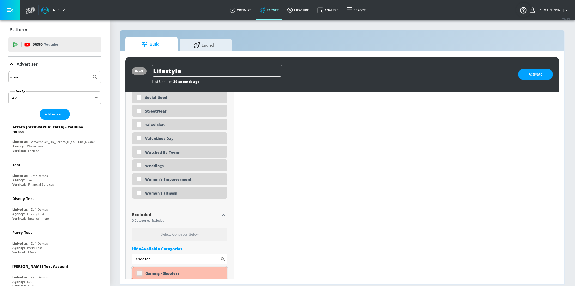
click at [139, 272] on input "checkbox" at bounding box center [139, 273] width 9 height 9
checkbox input "true"
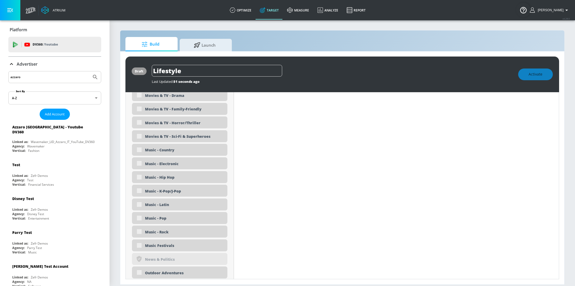
scroll to position [1247, 0]
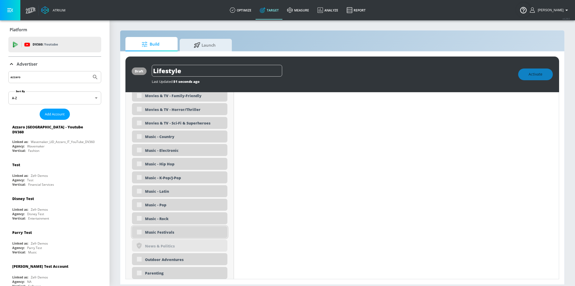
click at [140, 230] on div "Music Festivals" at bounding box center [179, 232] width 95 height 12
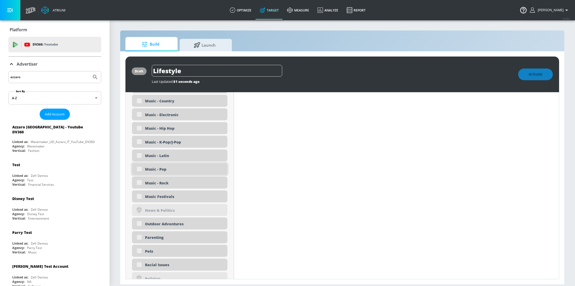
scroll to position [1289, 0]
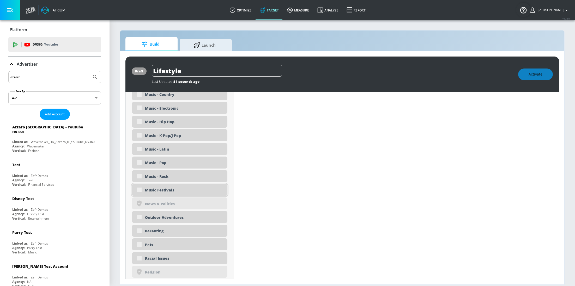
click at [140, 187] on div "Music Festivals" at bounding box center [179, 190] width 95 height 12
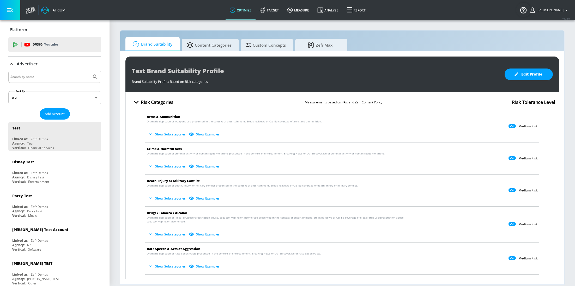
click at [59, 79] on input "Search by name" at bounding box center [49, 76] width 79 height 7
type input "azzaro"
click at [89, 71] on button "Submit Search" at bounding box center [94, 76] width 11 height 11
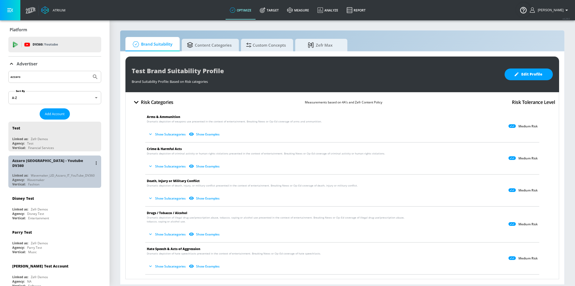
click at [56, 178] on div "Agency: Wavemaker" at bounding box center [56, 180] width 88 height 4
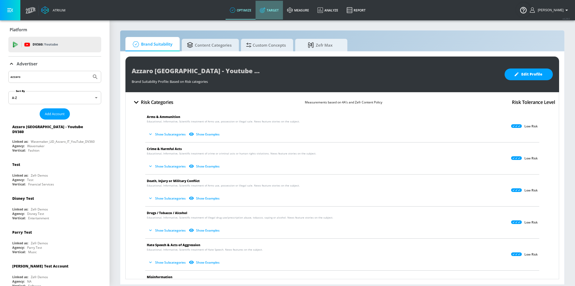
click at [279, 8] on link "Target" at bounding box center [268, 10] width 27 height 19
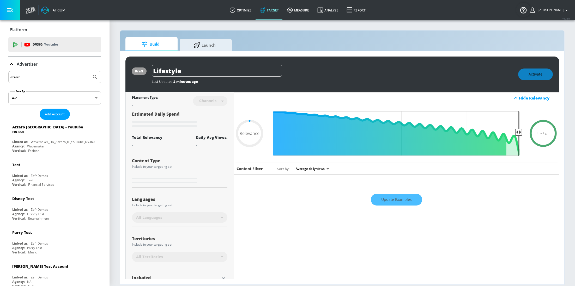
type input "0.05"
click at [183, 71] on input "Lifestyle" at bounding box center [217, 71] width 130 height 12
click at [155, 71] on input "Lifestyle" at bounding box center [217, 71] width 130 height 12
type input "MLifestyle"
type input "0.05"
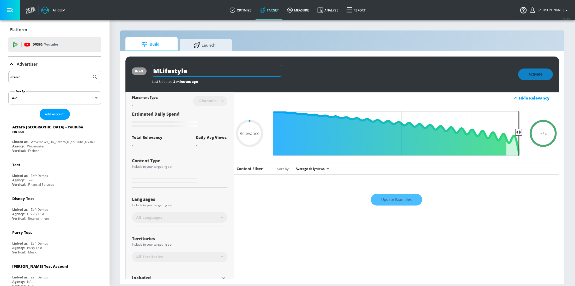
type input "MeLifestyle"
type input "0.05"
type input "MenLifestyle"
type input "0.05"
type input "MensLifestyle"
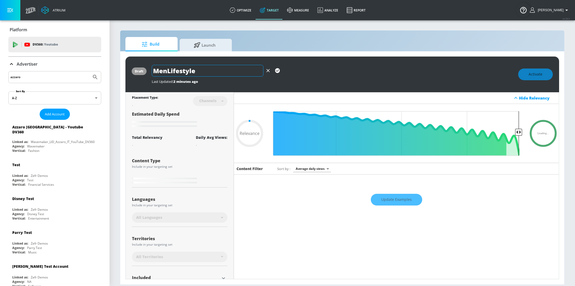
type input "0.05"
type input "Mens Lifestyle"
type input "0.05"
type input "Mens Lifestyle"
click at [277, 71] on icon "button" at bounding box center [277, 71] width 6 height 6
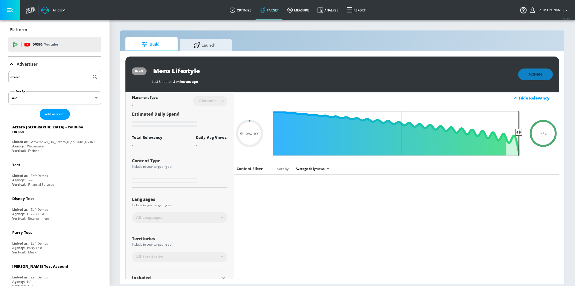
type input "0.05"
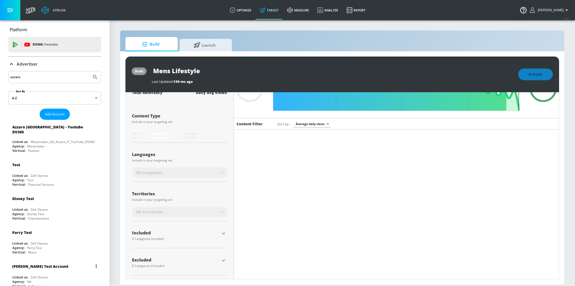
type input "Lifestyle"
type input "0.3"
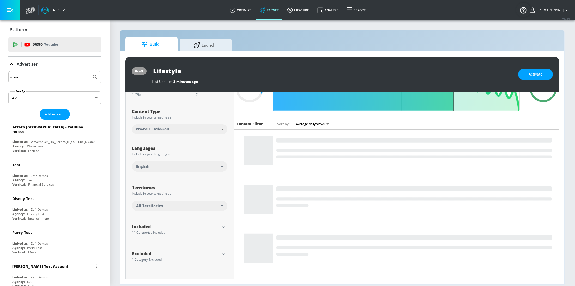
scroll to position [41, 0]
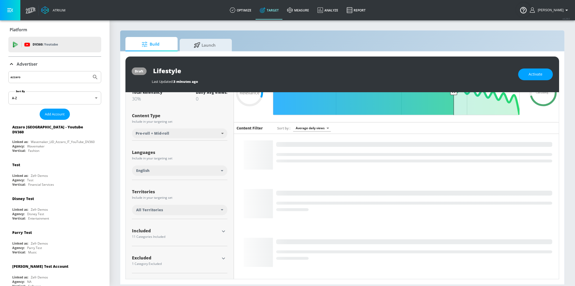
click at [225, 229] on icon "button" at bounding box center [223, 231] width 6 height 6
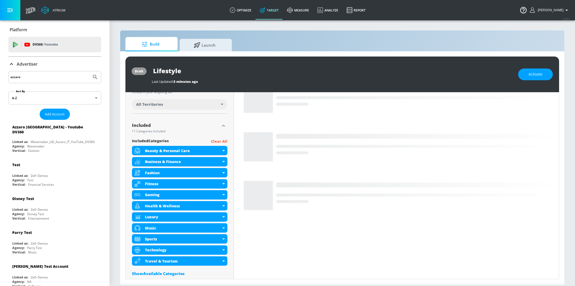
scroll to position [179, 0]
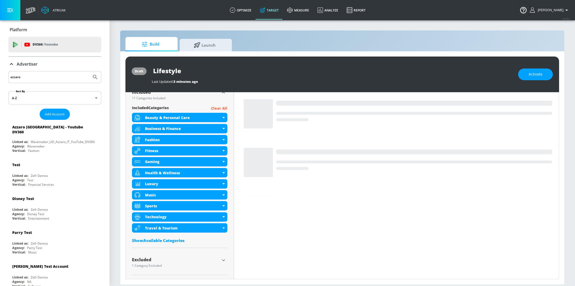
click at [159, 242] on div "Show Available Categories" at bounding box center [179, 240] width 95 height 5
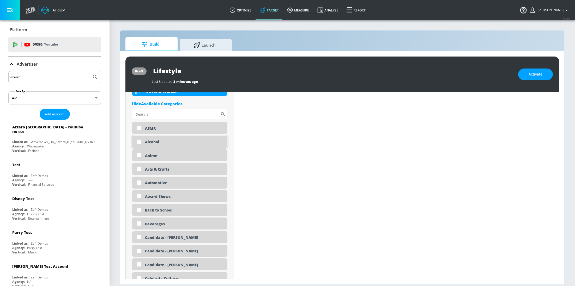
scroll to position [317, 0]
click at [151, 110] on input "Sort By" at bounding box center [176, 113] width 88 height 10
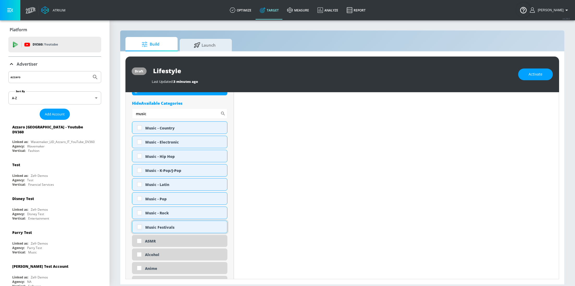
type input "music"
click at [140, 227] on input "checkbox" at bounding box center [139, 226] width 9 height 9
checkbox input "true"
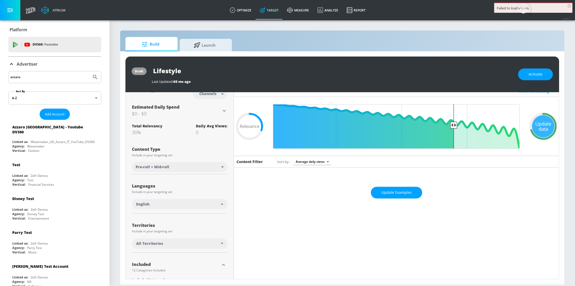
scroll to position [0, 0]
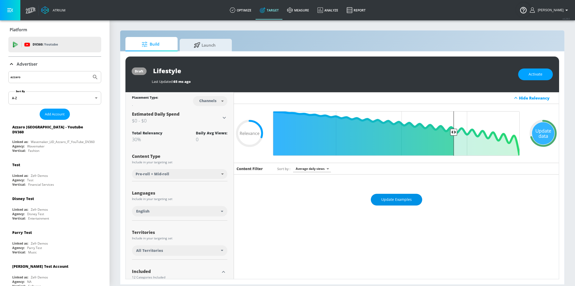
click at [405, 200] on span "Update Examples" at bounding box center [396, 199] width 30 height 7
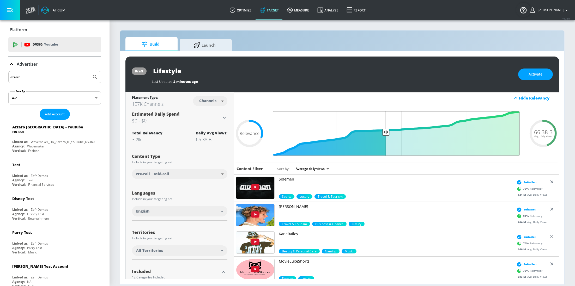
drag, startPoint x: 453, startPoint y: 133, endPoint x: 386, endPoint y: 134, distance: 67.2
click at [386, 134] on input "Final Threshold" at bounding box center [396, 133] width 252 height 45
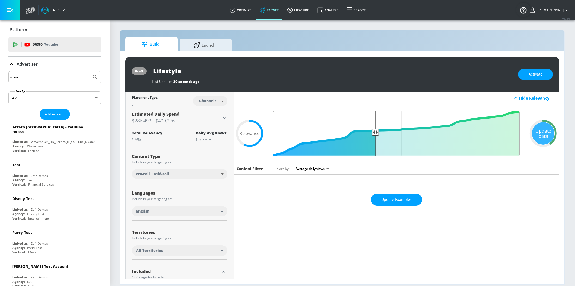
drag, startPoint x: 386, startPoint y: 131, endPoint x: 374, endPoint y: 132, distance: 12.0
click at [374, 132] on input "Final Threshold" at bounding box center [396, 133] width 252 height 45
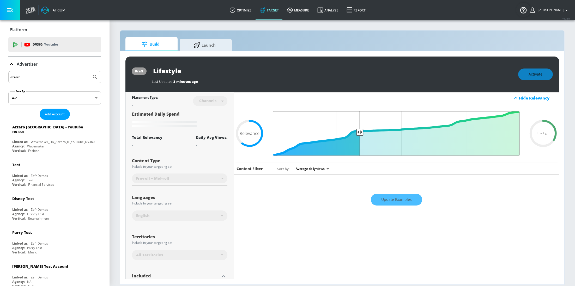
drag, startPoint x: 376, startPoint y: 134, endPoint x: 360, endPoint y: 133, distance: 15.7
click at [360, 133] on input "Final Threshold" at bounding box center [396, 133] width 252 height 45
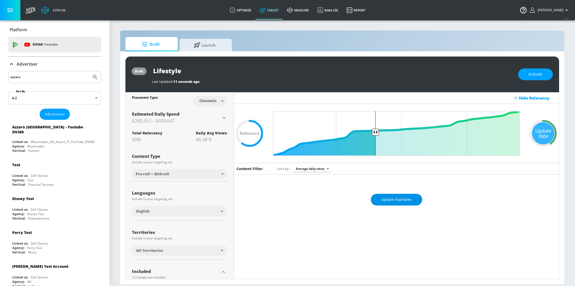
click at [385, 199] on span "Update Examples" at bounding box center [396, 199] width 30 height 7
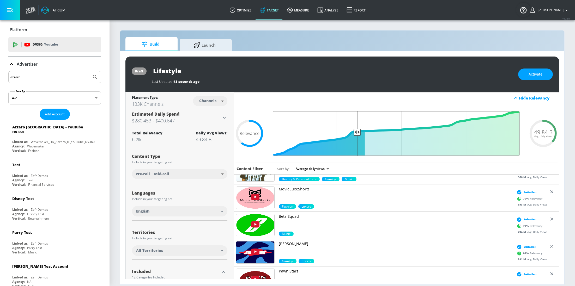
drag, startPoint x: 376, startPoint y: 132, endPoint x: 358, endPoint y: 132, distance: 17.5
click at [358, 132] on input "Final Threshold" at bounding box center [396, 133] width 252 height 45
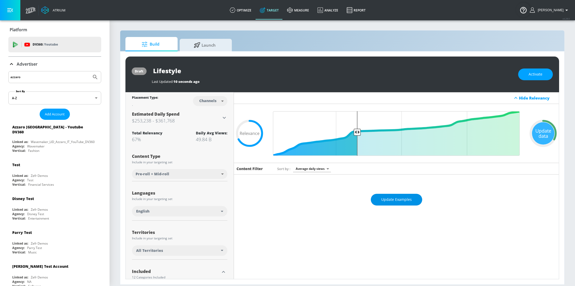
click at [398, 200] on span "Update Examples" at bounding box center [396, 199] width 30 height 7
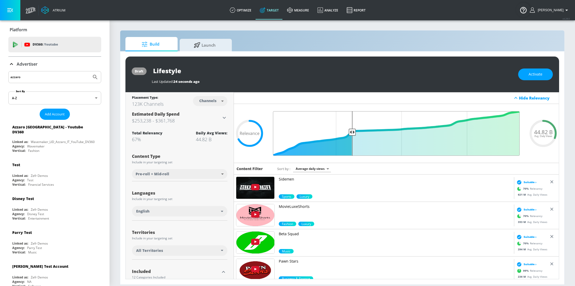
drag, startPoint x: 357, startPoint y: 132, endPoint x: 352, endPoint y: 132, distance: 5.2
click at [352, 132] on input "Final Threshold" at bounding box center [396, 133] width 252 height 45
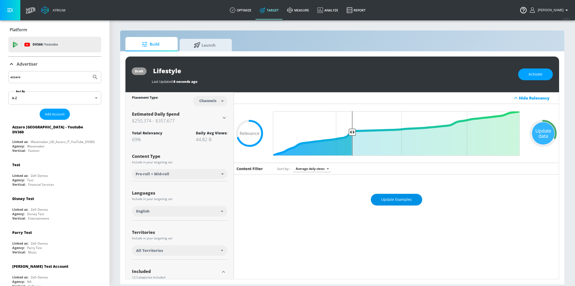
click at [403, 196] on button "Update Examples" at bounding box center [396, 200] width 51 height 12
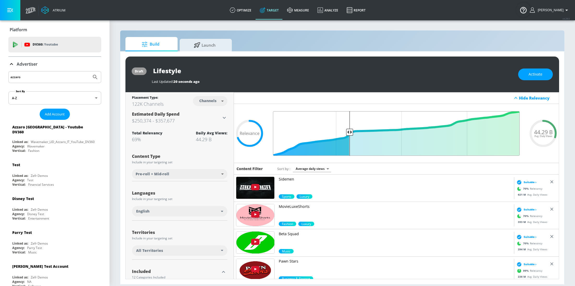
type input "0.7"
click at [350, 132] on input "Final Threshold" at bounding box center [396, 133] width 252 height 45
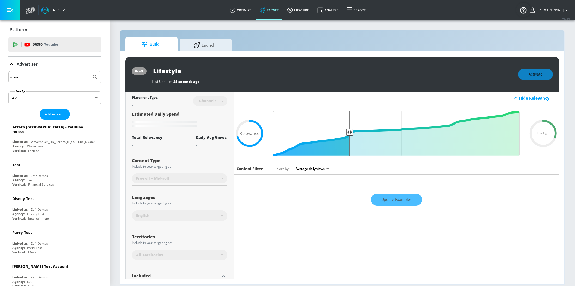
click at [402, 208] on div "Update Examples" at bounding box center [396, 199] width 325 height 18
click at [394, 202] on div "Update Examples" at bounding box center [396, 199] width 325 height 18
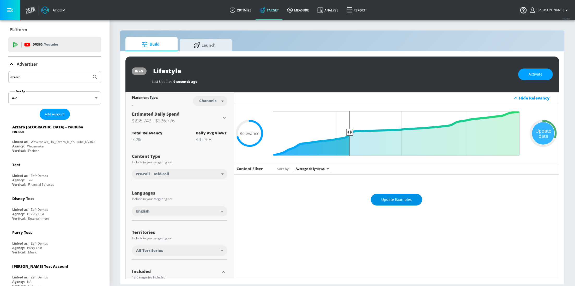
click at [390, 200] on span "Update Examples" at bounding box center [396, 199] width 30 height 7
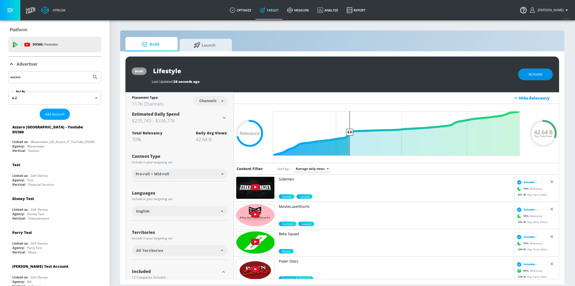
click at [529, 80] on button "Activate" at bounding box center [535, 75] width 35 height 12
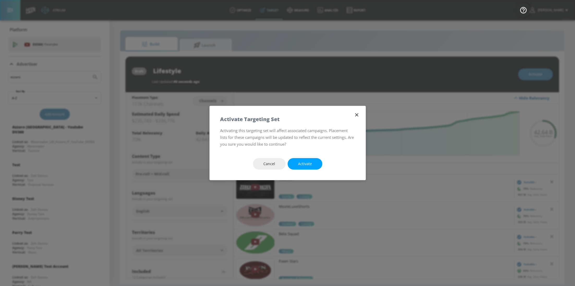
click at [301, 164] on span "Activate" at bounding box center [305, 164] width 14 height 7
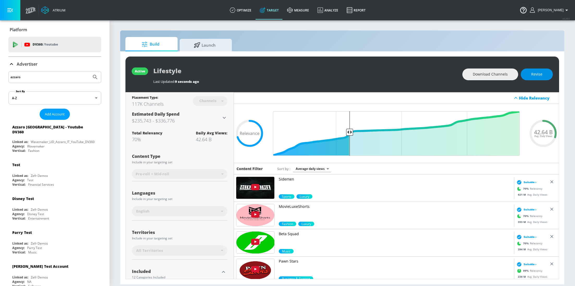
click at [546, 73] on button "Revise" at bounding box center [536, 75] width 32 height 12
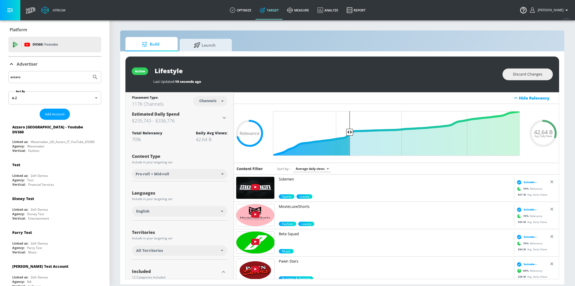
click at [157, 71] on input "Lifestyle" at bounding box center [218, 71] width 130 height 12
type input "Men's Lifestyle"
click at [279, 71] on icon "button" at bounding box center [278, 70] width 5 height 5
click at [313, 76] on div "Men's Lifestyle" at bounding box center [325, 71] width 344 height 12
click at [220, 155] on div "Content Type" at bounding box center [179, 156] width 95 height 4
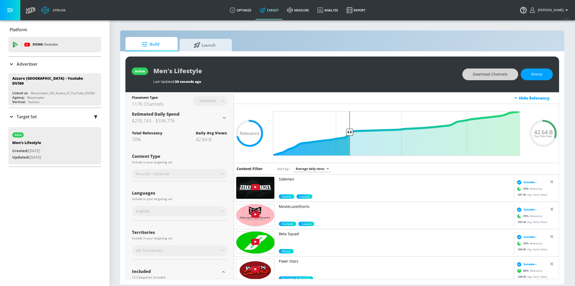
click at [498, 78] on button "Download Channels" at bounding box center [490, 75] width 56 height 12
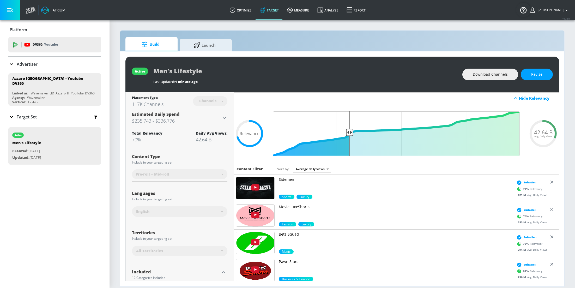
click at [14, 62] on div "Advertiser" at bounding box center [22, 64] width 29 height 6
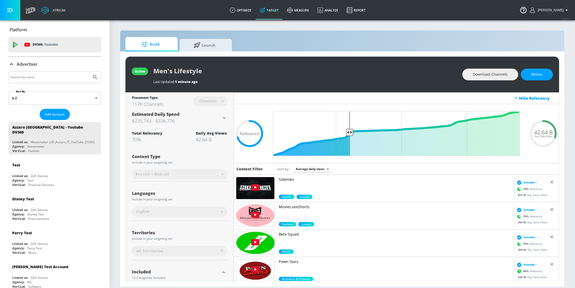
click at [29, 82] on div at bounding box center [54, 77] width 93 height 12
click at [24, 76] on input "Search by name" at bounding box center [49, 77] width 79 height 7
type input "spinmaster"
click at [89, 71] on button "Submit Search" at bounding box center [94, 76] width 11 height 11
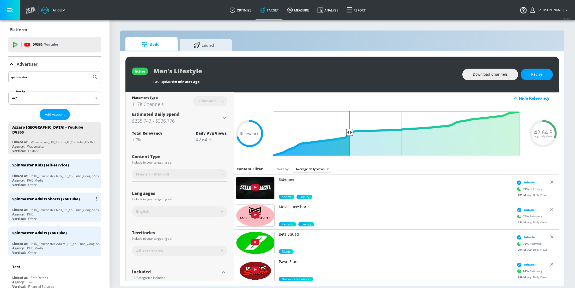
click at [51, 197] on div "Spinmaster Adults Shorts (YouTube)" at bounding box center [56, 198] width 88 height 13
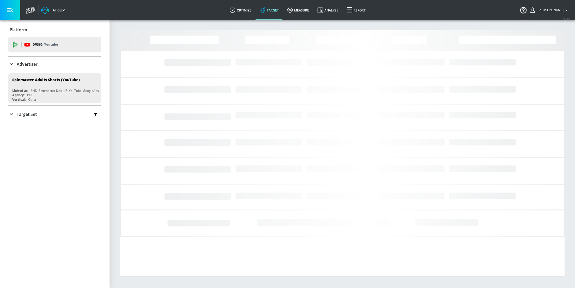
click at [34, 78] on input "spinmaster" at bounding box center [49, 77] width 79 height 7
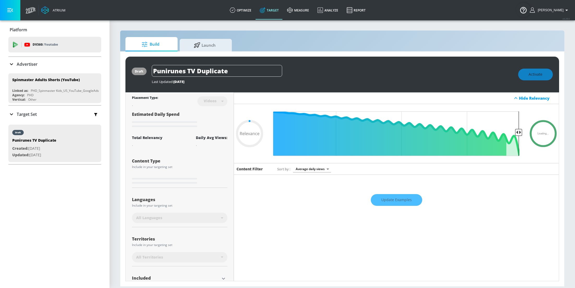
type input "0.05"
click at [38, 66] on div "Advertiser" at bounding box center [54, 64] width 93 height 6
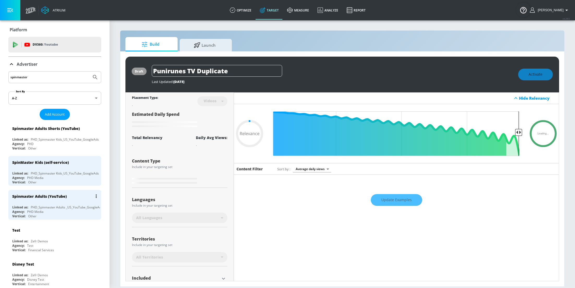
click at [50, 208] on div "PHD_Spinmaster Adults _US_YouTube_GoogleAds" at bounding box center [67, 207] width 72 height 4
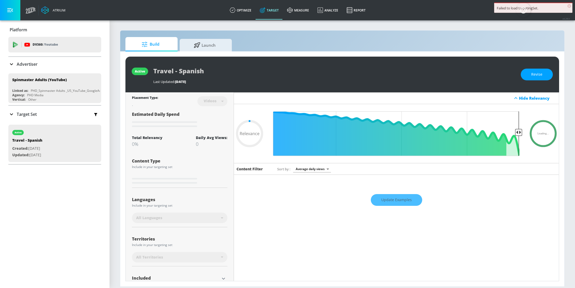
type input "0.05"
click at [206, 46] on span "Launch" at bounding box center [205, 44] width 40 height 13
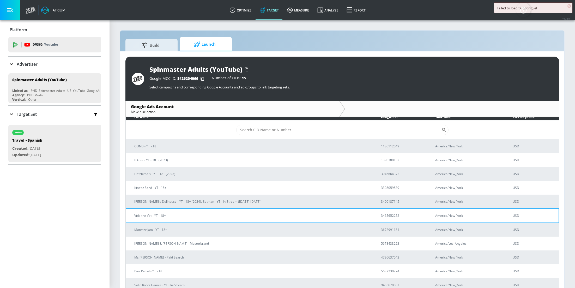
scroll to position [3, 0]
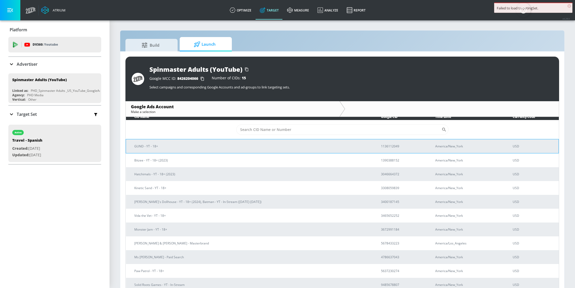
click at [181, 146] on p "GUND - YT - 18+" at bounding box center [251, 145] width 234 height 5
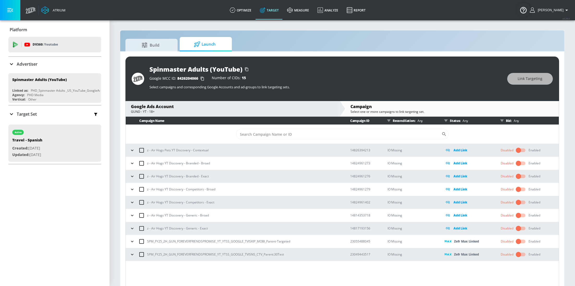
click at [519, 243] on input "checkbox" at bounding box center [518, 242] width 30 height 10
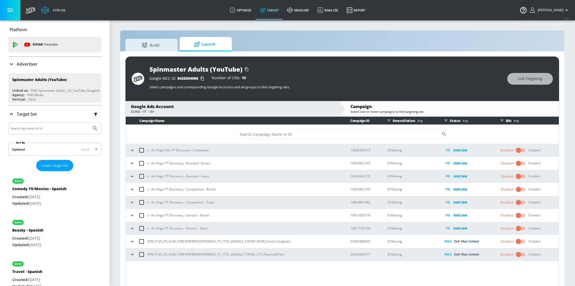
click at [530, 241] on div "Enabled" at bounding box center [534, 241] width 12 height 5
click at [537, 241] on div "Enabled" at bounding box center [534, 241] width 12 height 5
click at [520, 240] on input "checkbox" at bounding box center [518, 242] width 30 height 10
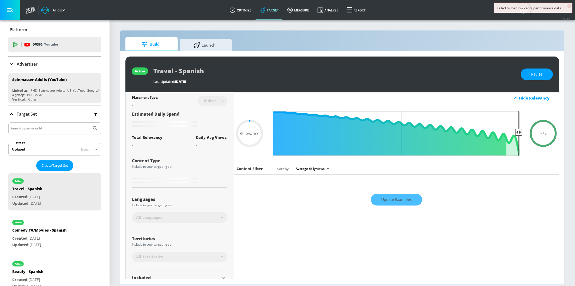
type input "0.6"
